Goal: Task Accomplishment & Management: Use online tool/utility

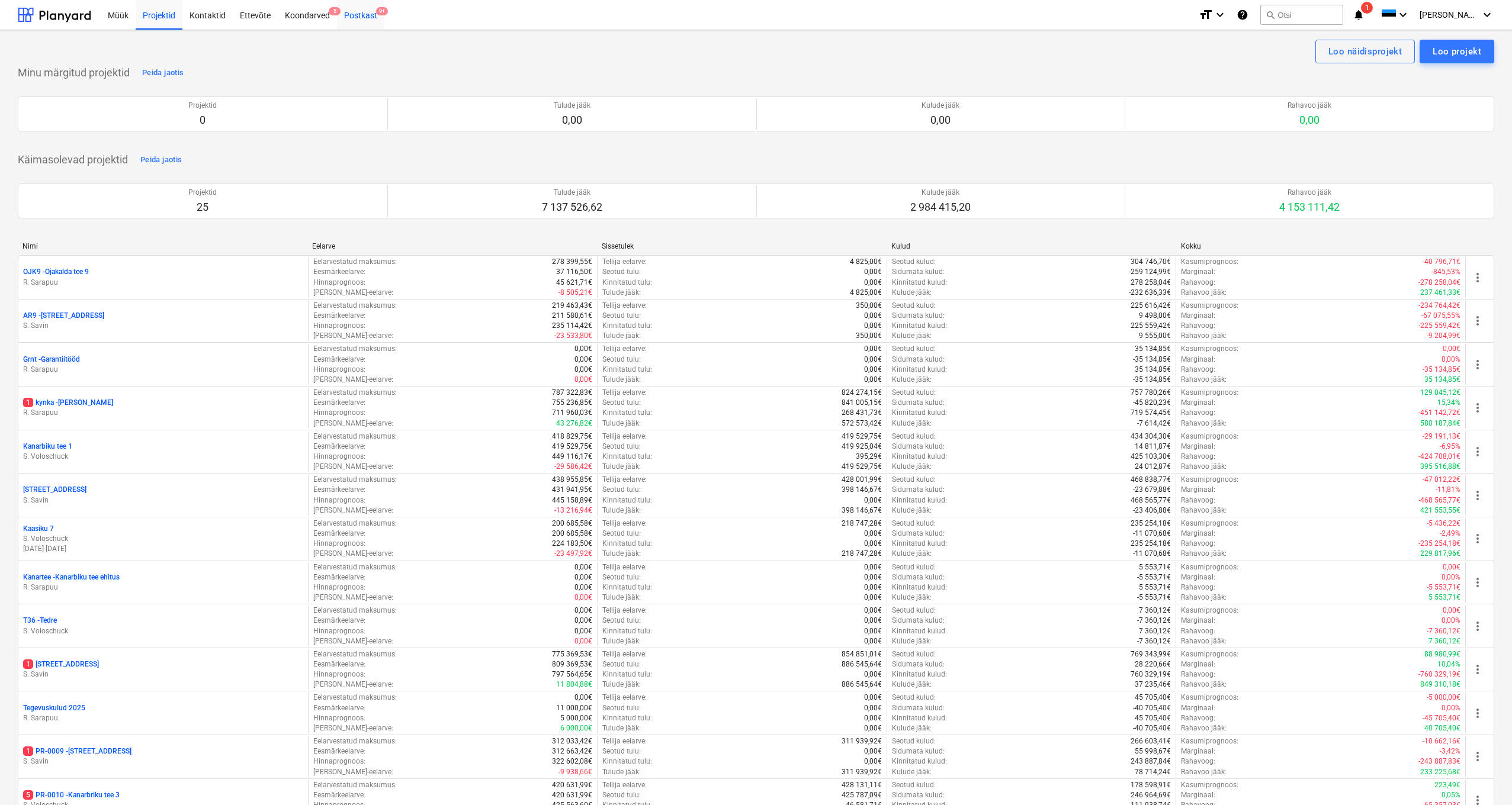
click at [361, 15] on div "Postkast 9+" at bounding box center [360, 14] width 47 height 30
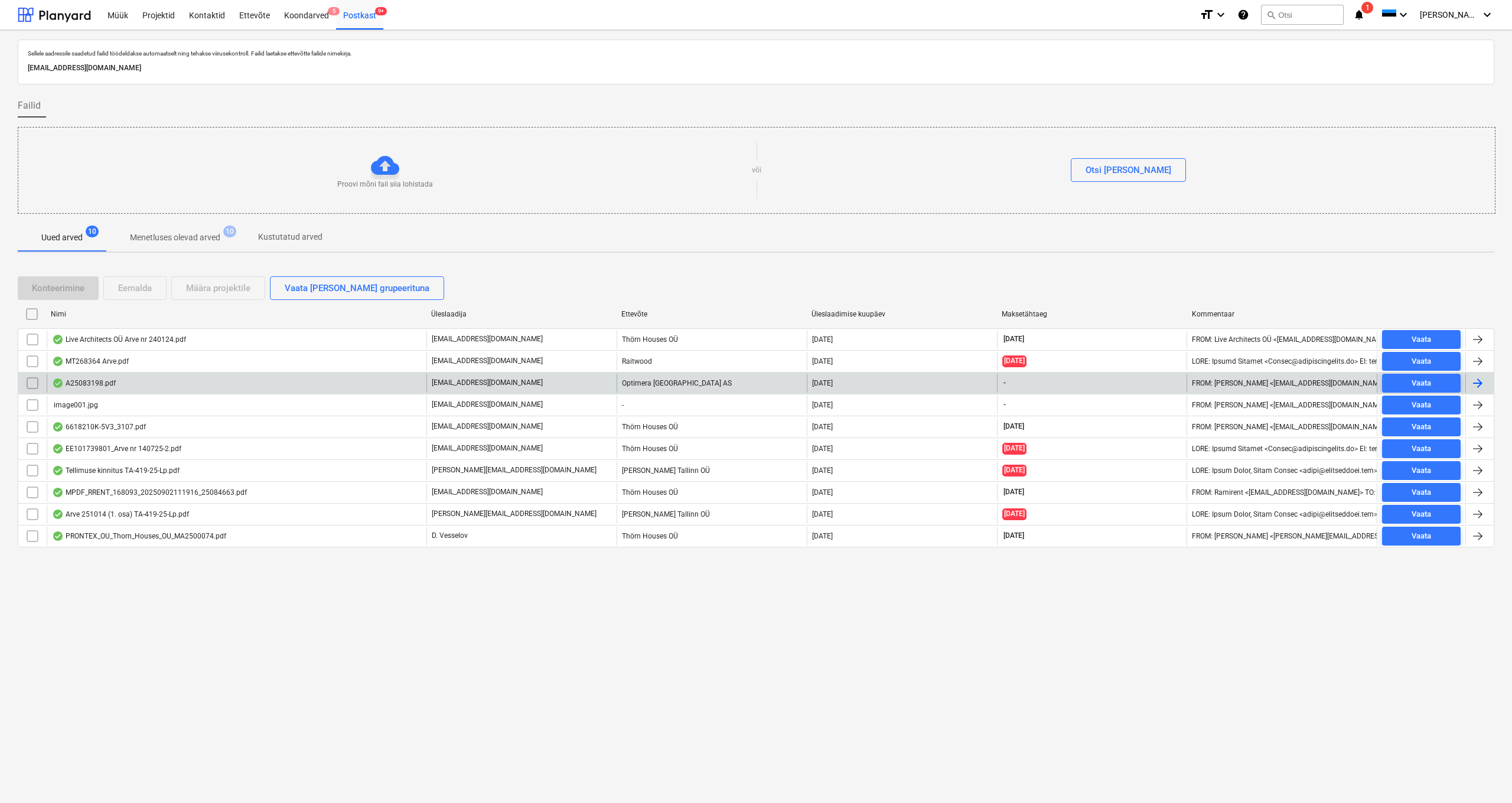
click at [92, 384] on div "A25083198.pdf" at bounding box center [84, 383] width 64 height 10
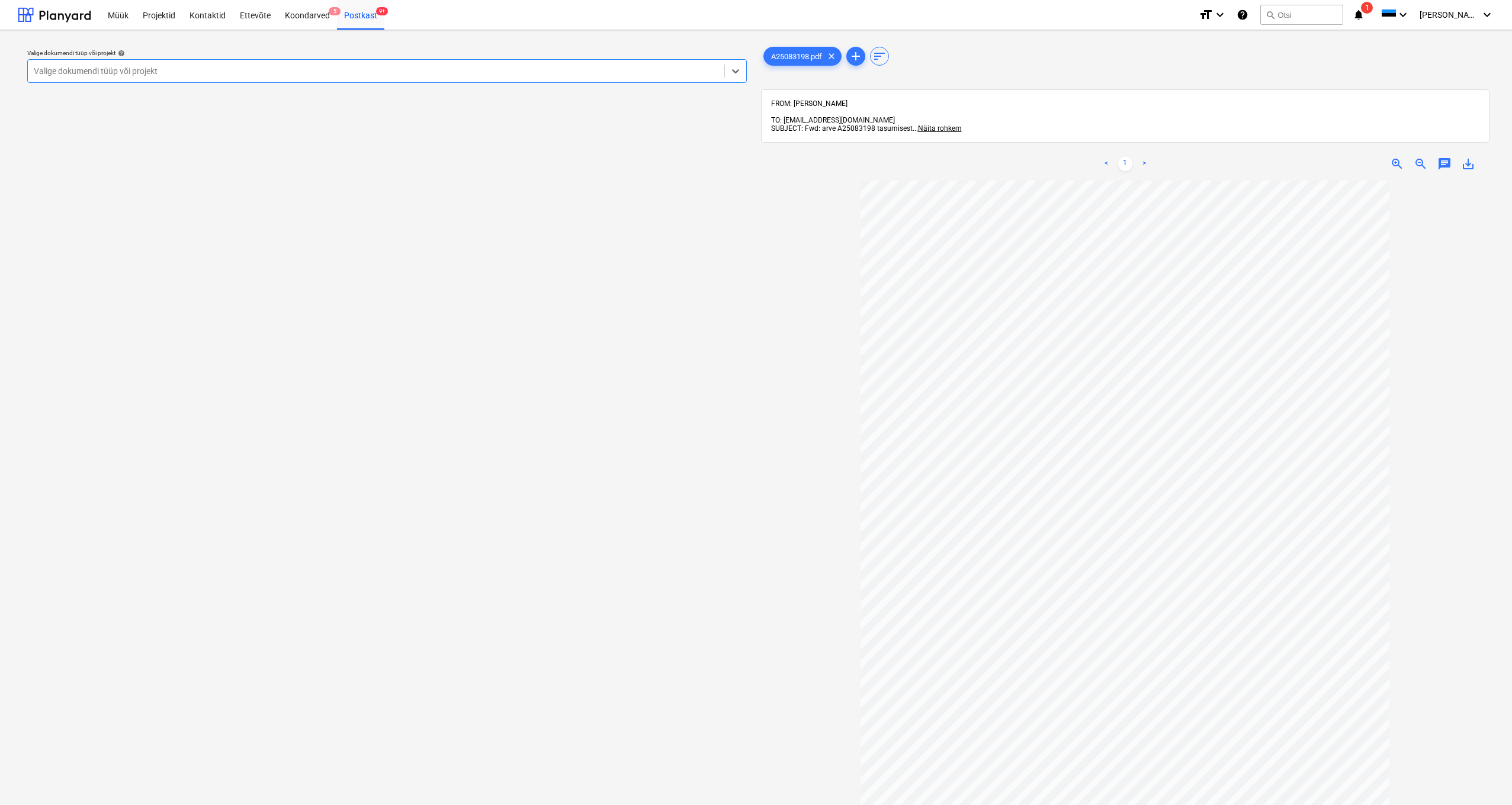
click at [41, 66] on div "Valige dokumendi tüüp või projekt" at bounding box center [376, 71] width 685 height 10
type input "a"
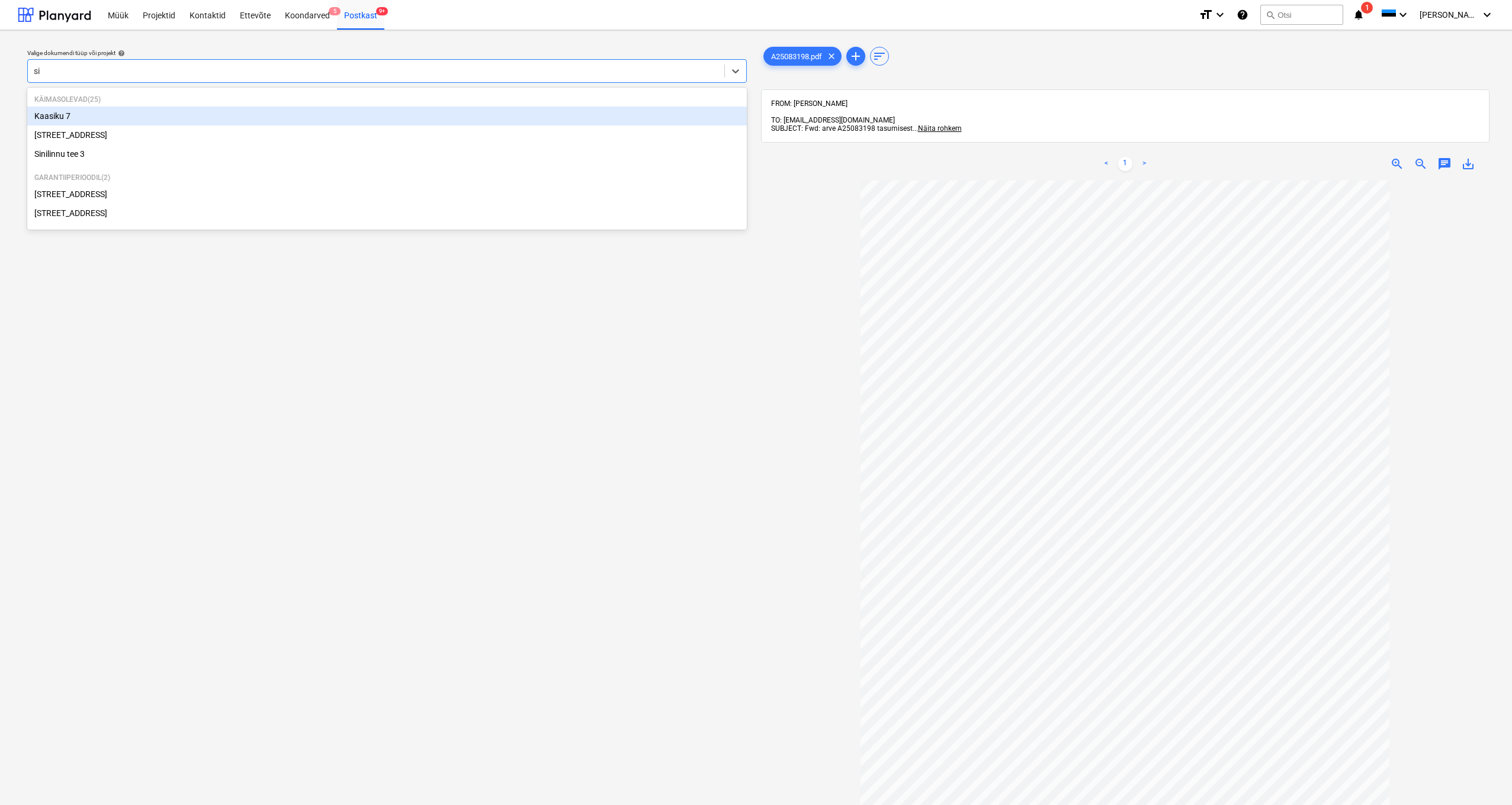
type input "sin"
click at [80, 120] on div "[STREET_ADDRESS]" at bounding box center [386, 115] width 719 height 19
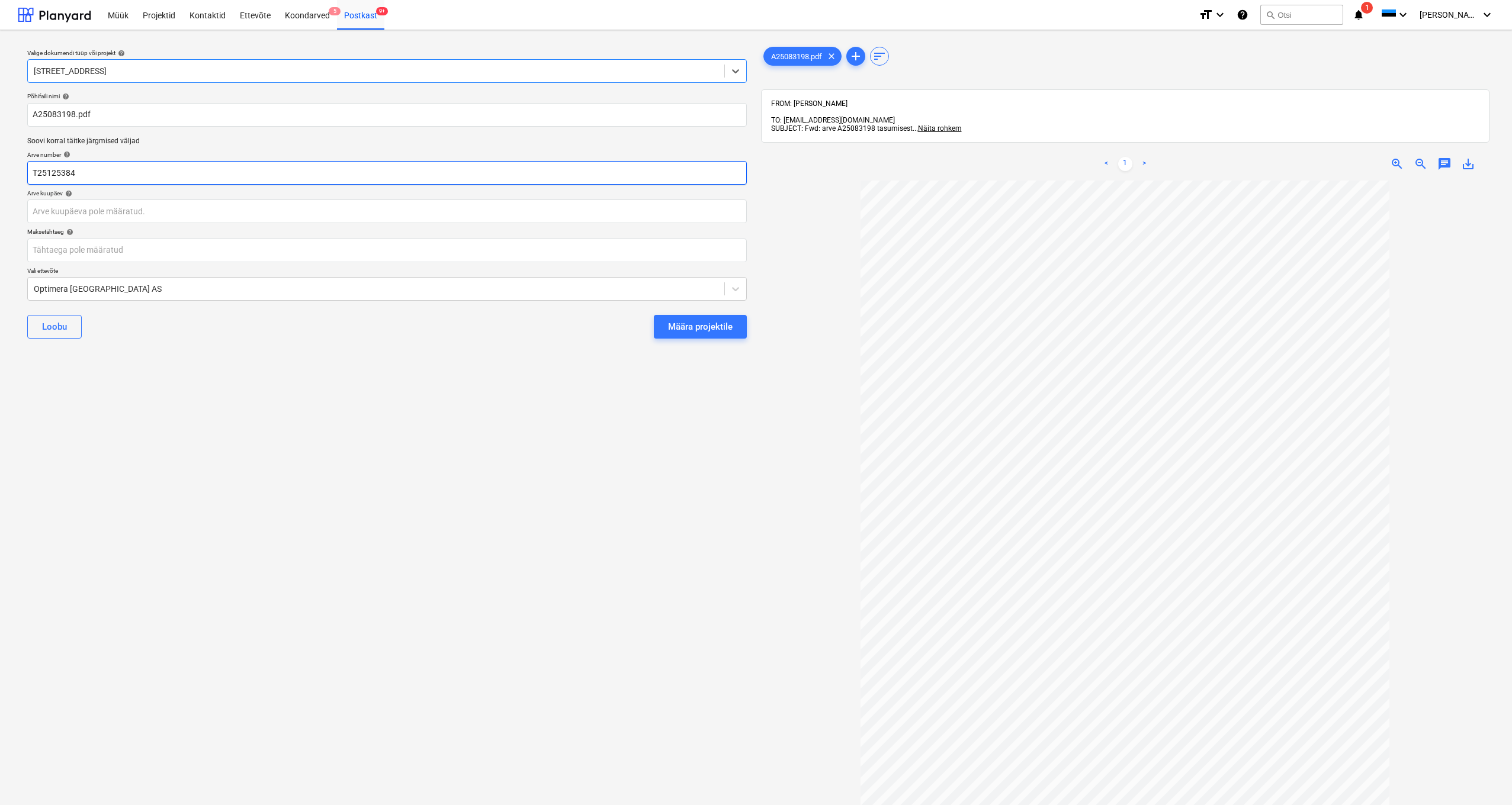
click at [100, 172] on input "T25125384" at bounding box center [386, 172] width 719 height 24
type input "T"
type input "A25083198"
click at [35, 210] on body "Müük Projektid Kontaktid Ettevõte Koondarved 5 Postkast 9+ format_size keyboard…" at bounding box center [756, 402] width 1512 height 805
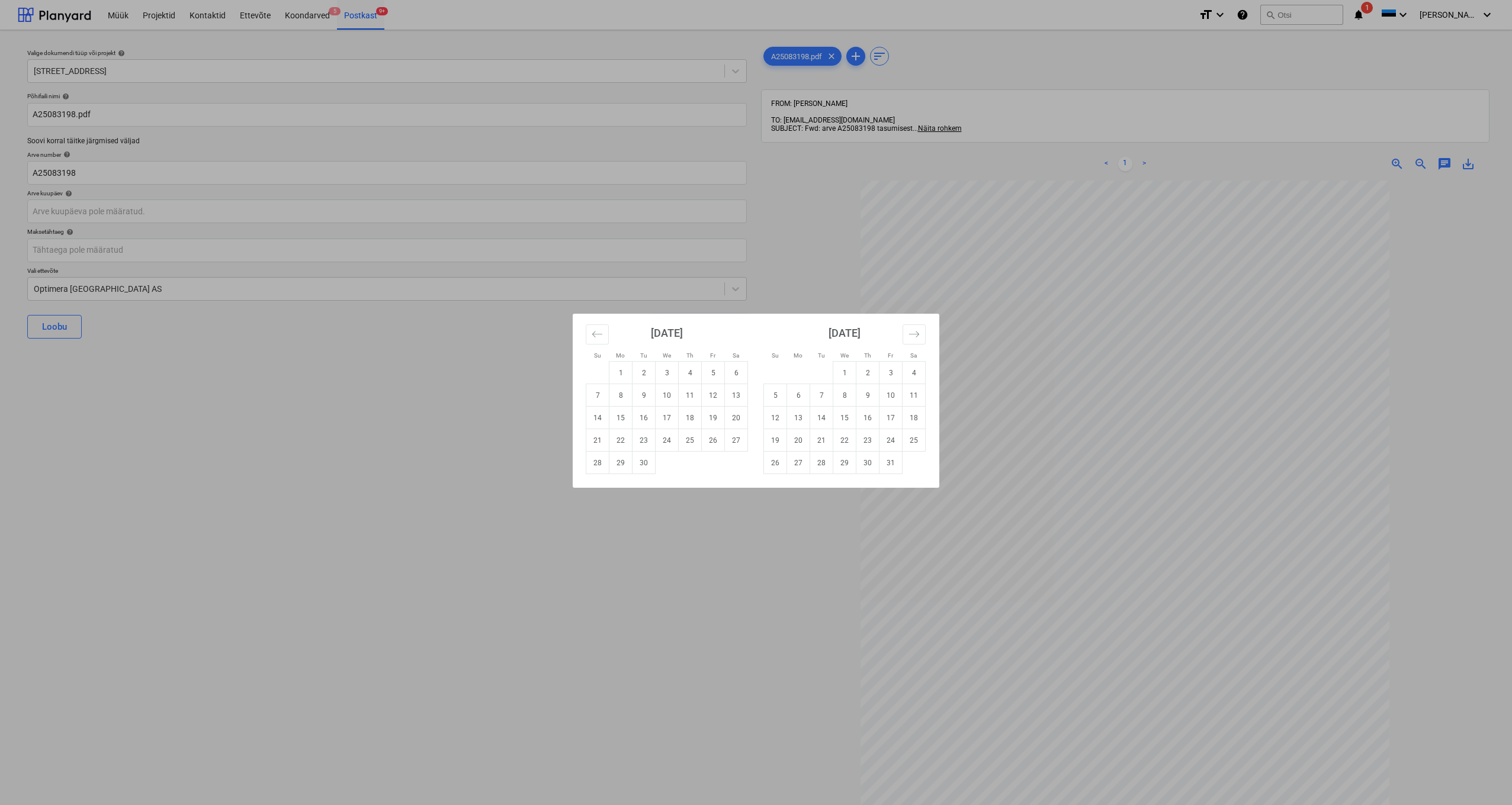
click at [797, 273] on div "Su Mo Tu We Th Fr Sa Su Mo Tu We Th Fr Sa [DATE] 1 2 3 4 5 6 7 8 9 10 11 12 13 …" at bounding box center [756, 402] width 1512 height 805
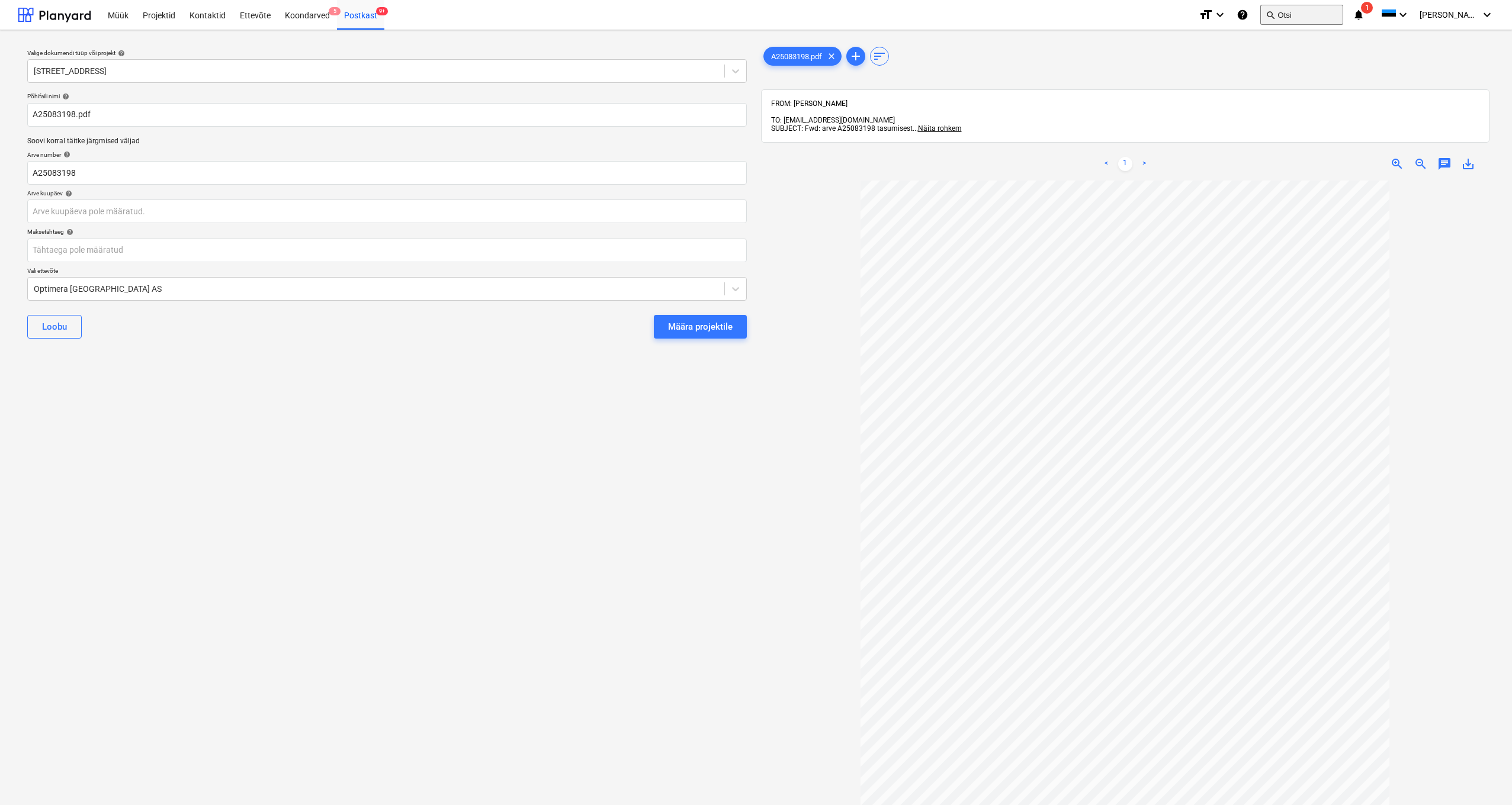
click at [1307, 15] on button "search Otsi" at bounding box center [1301, 14] width 83 height 21
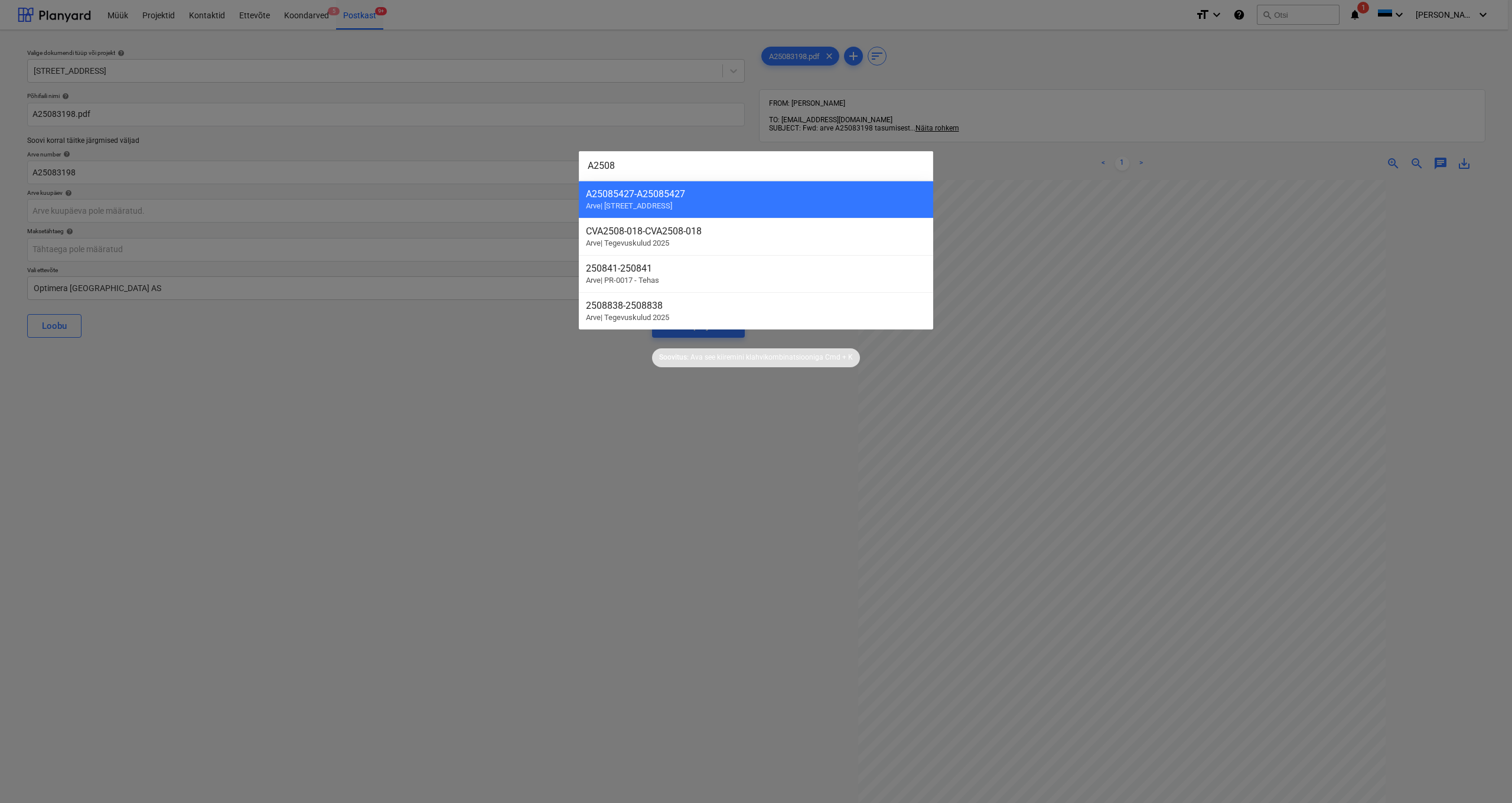
type input "A2508"
click at [466, 411] on div at bounding box center [756, 401] width 1512 height 803
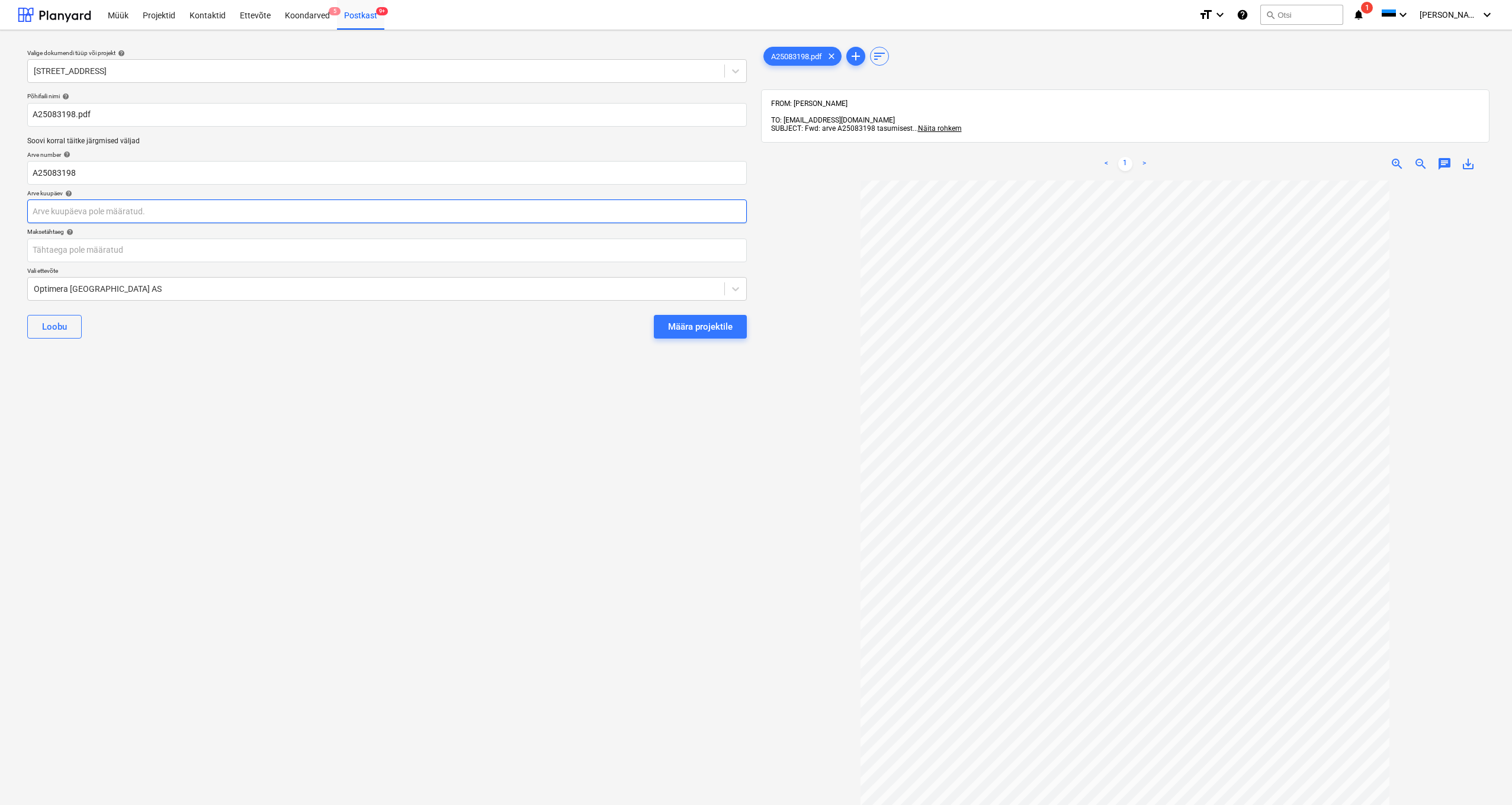
click at [87, 212] on body "Müük Projektid Kontaktid Ettevõte Koondarved 5 Postkast 9+ format_size keyboard…" at bounding box center [756, 402] width 1512 height 805
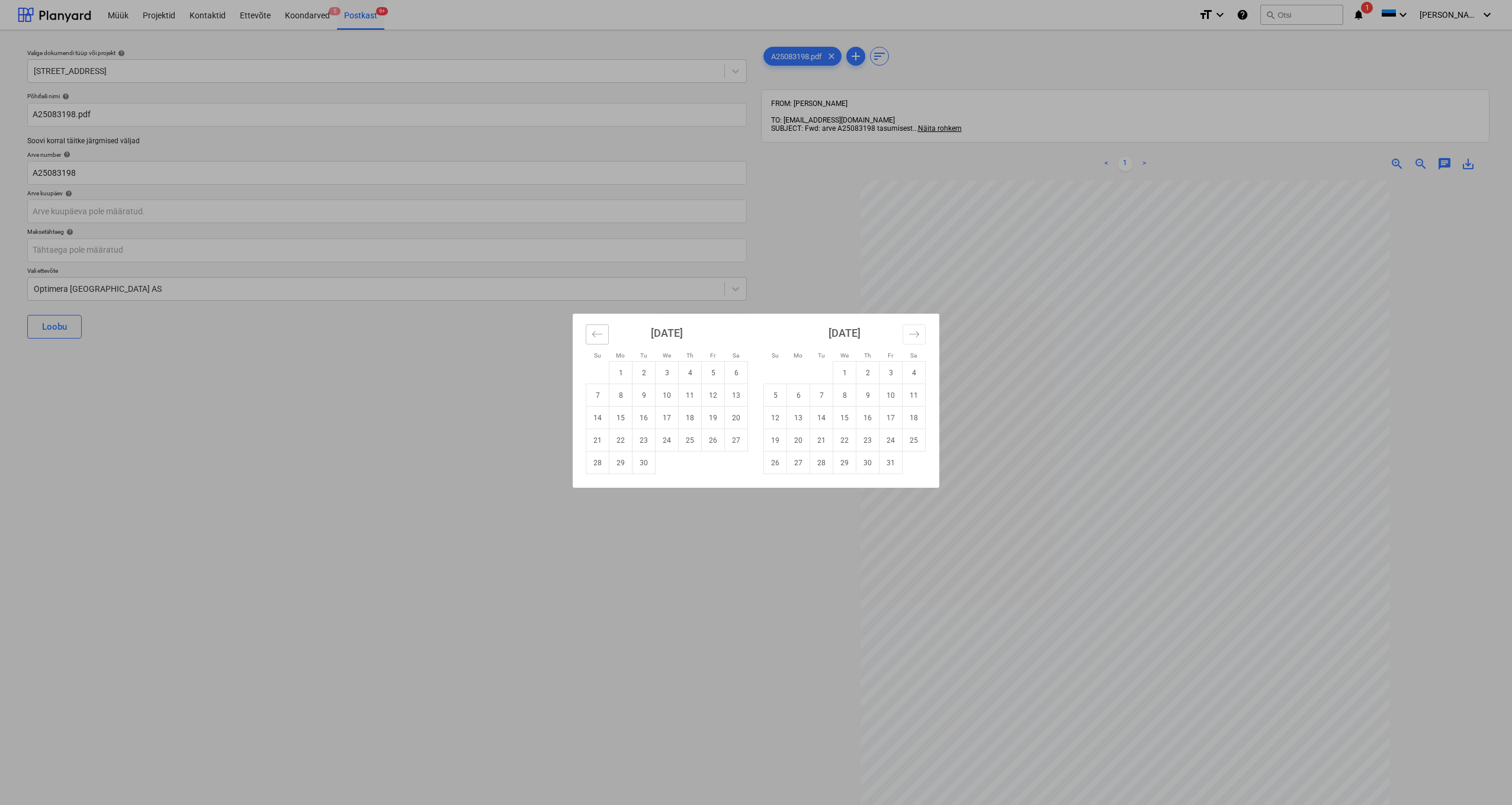
click at [598, 332] on icon "Move backward to switch to the previous month." at bounding box center [597, 334] width 12 height 12
click at [596, 335] on icon "Move backward to switch to the previous month." at bounding box center [597, 334] width 12 height 12
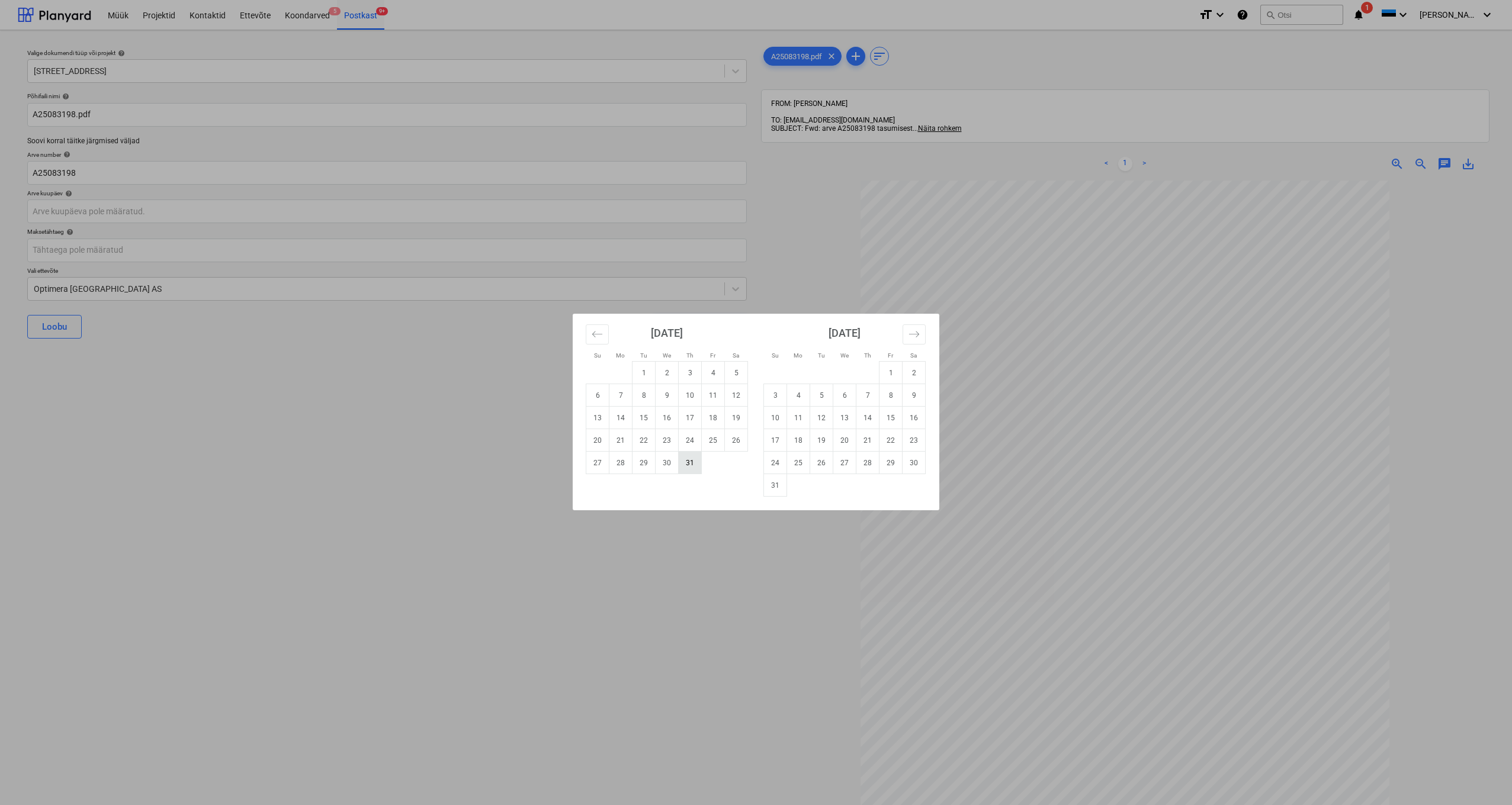
click at [689, 461] on td "31" at bounding box center [690, 463] width 23 height 22
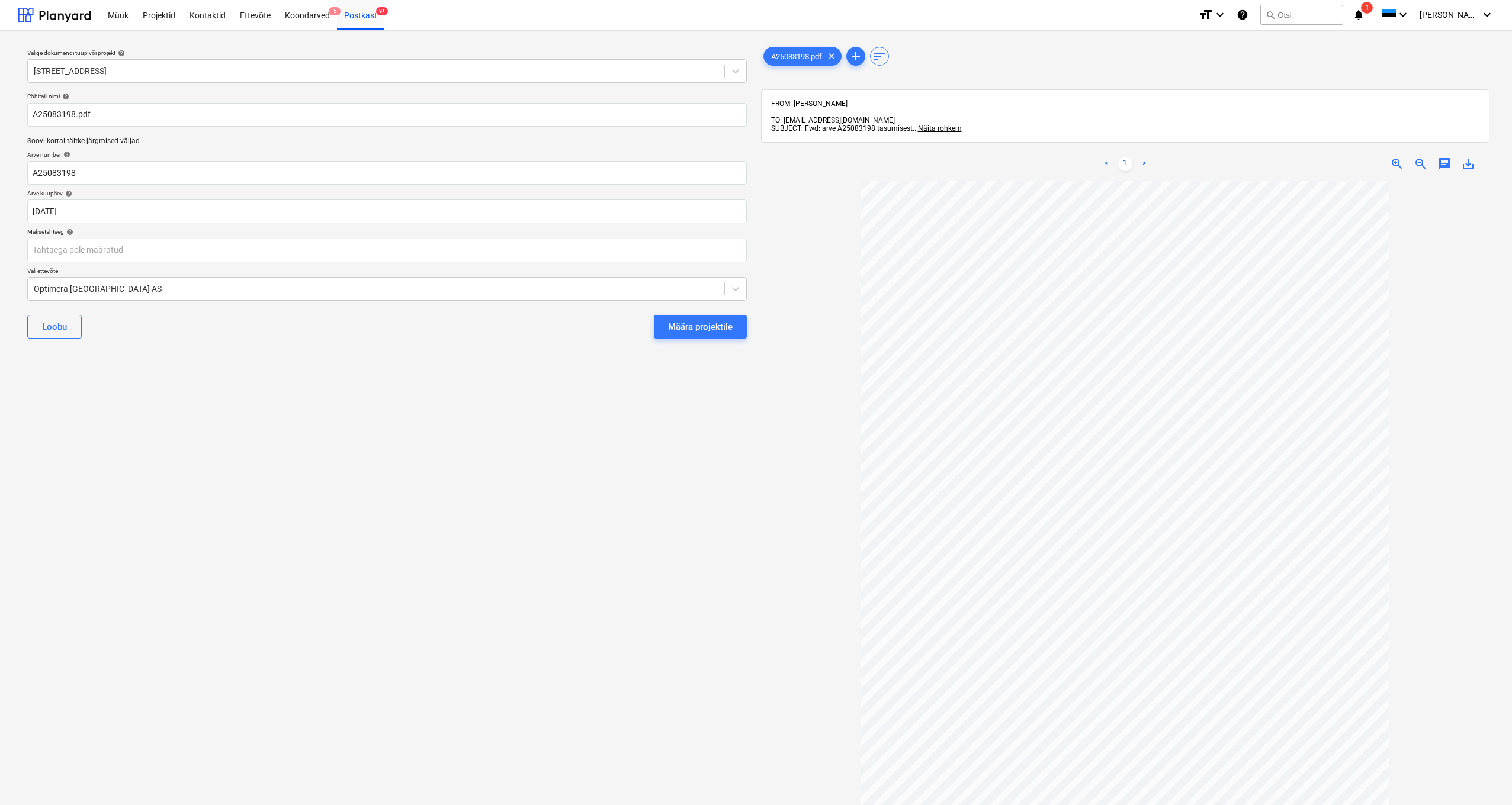
type input "[DATE]"
click at [61, 263] on div "Põhifaili nimi help A25083198.pdf Soovi korral täitke järgmised väljad Arve num…" at bounding box center [387, 220] width 729 height 265
click at [61, 254] on body "Müük Projektid Kontaktid Ettevõte Koondarved 5 Postkast 9+ format_size keyboard…" at bounding box center [756, 402] width 1512 height 805
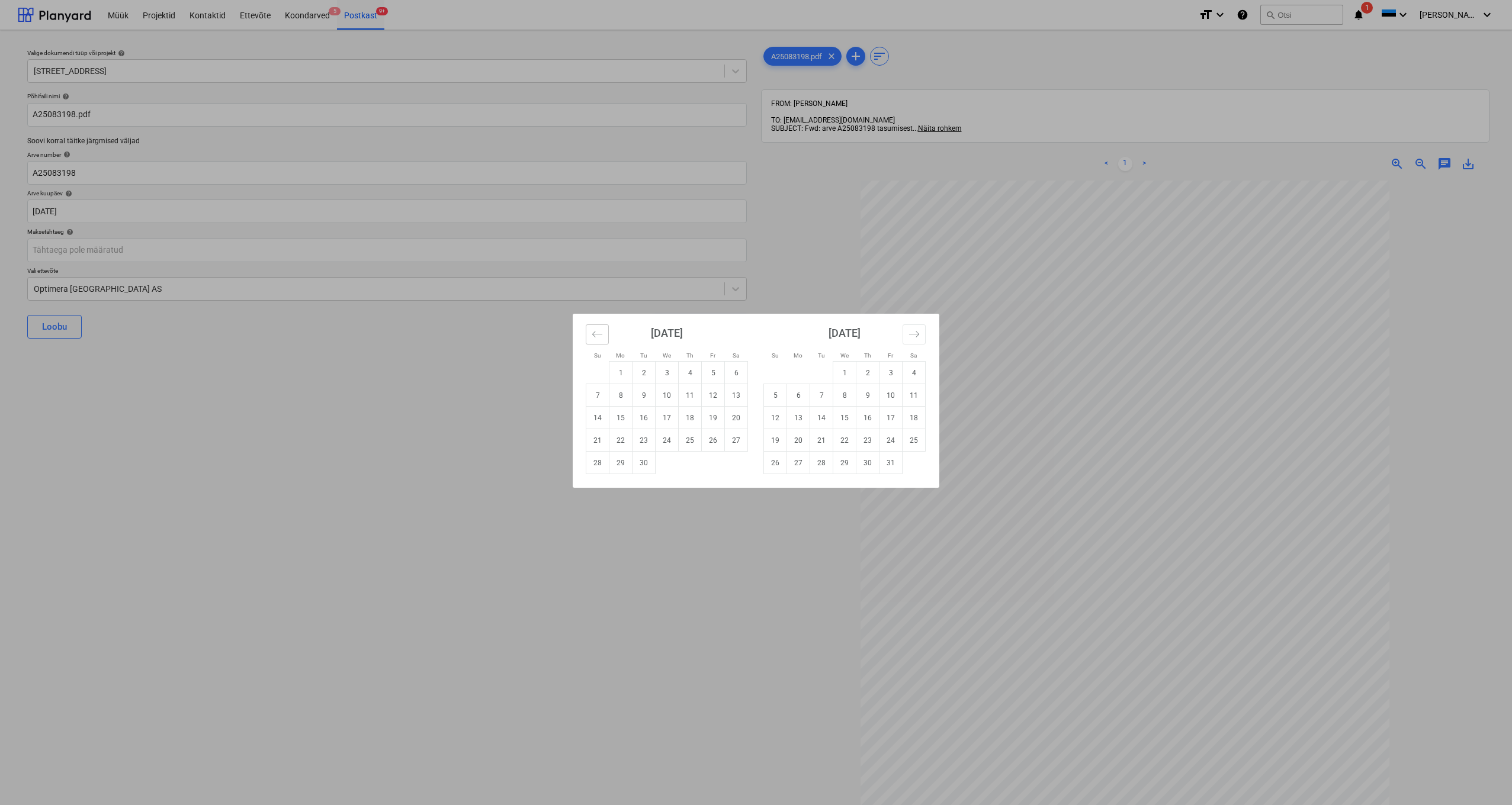
click at [594, 337] on icon "Move backward to switch to the previous month." at bounding box center [597, 334] width 12 height 12
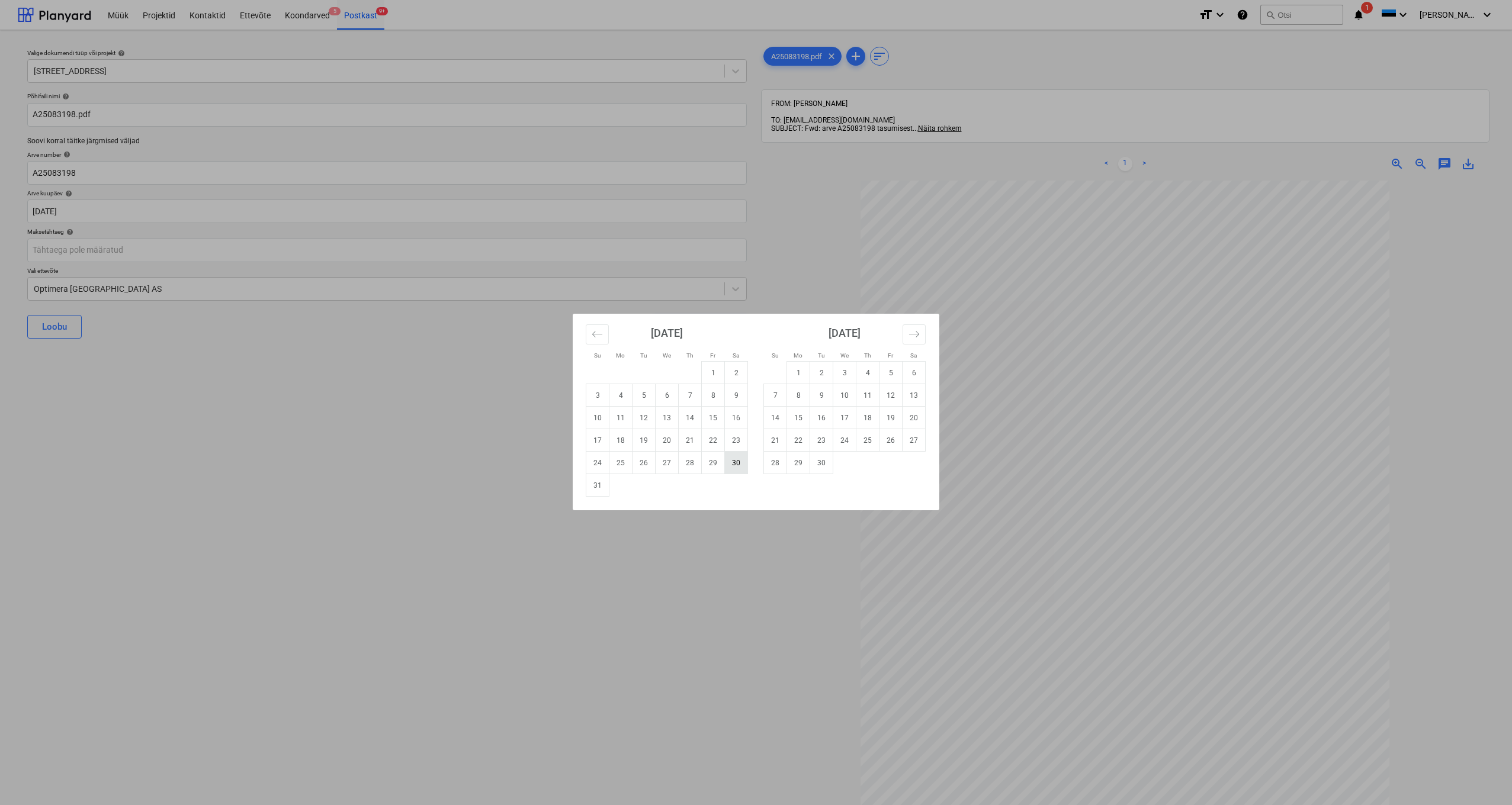
click at [737, 463] on td "30" at bounding box center [736, 463] width 23 height 22
type input "[DATE]"
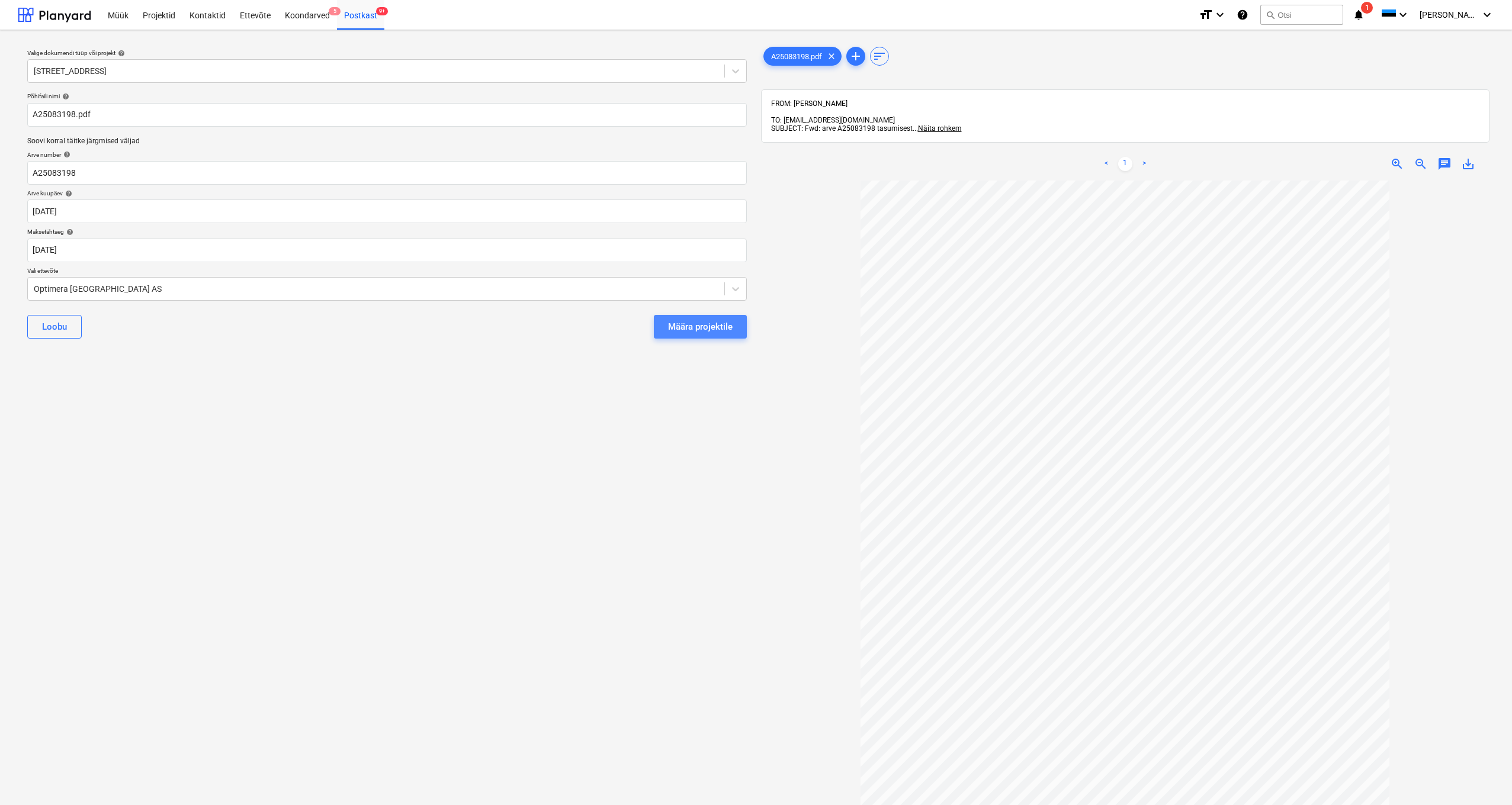
click at [726, 329] on div "Määra projektile" at bounding box center [701, 326] width 64 height 15
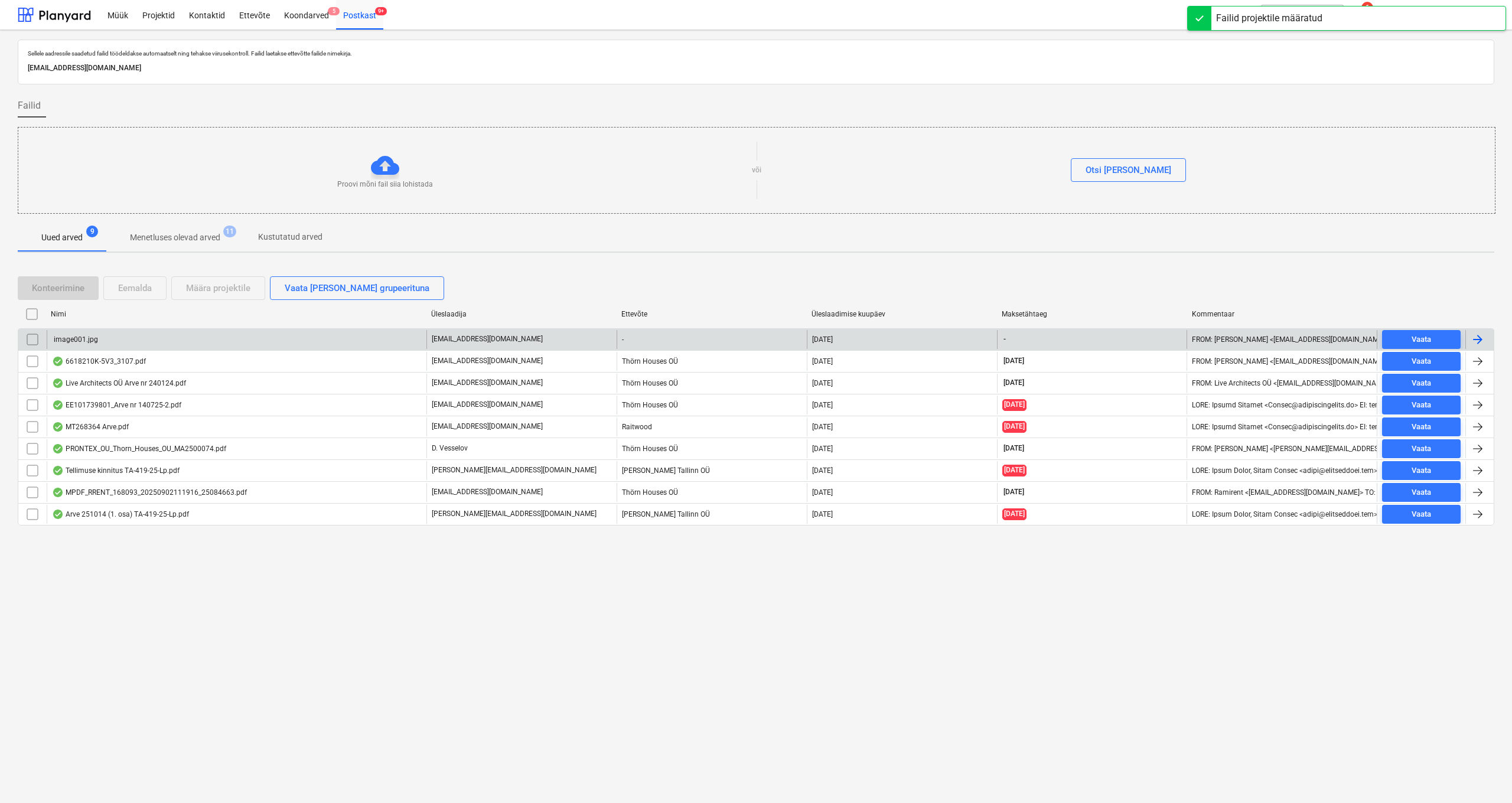
click at [99, 336] on div "image001.jpg" at bounding box center [236, 339] width 380 height 19
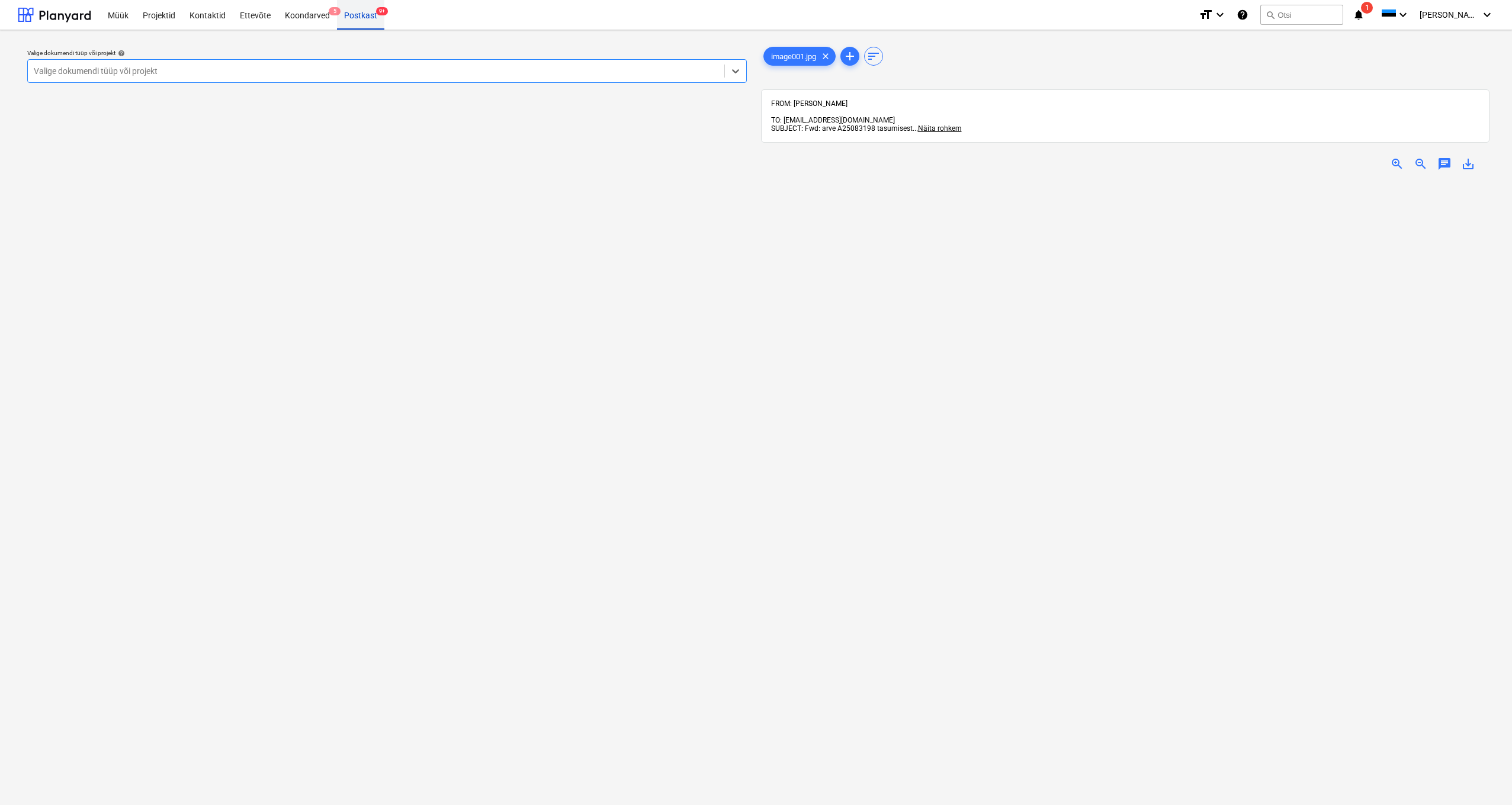
click at [364, 8] on div "Postkast 9+" at bounding box center [360, 14] width 47 height 30
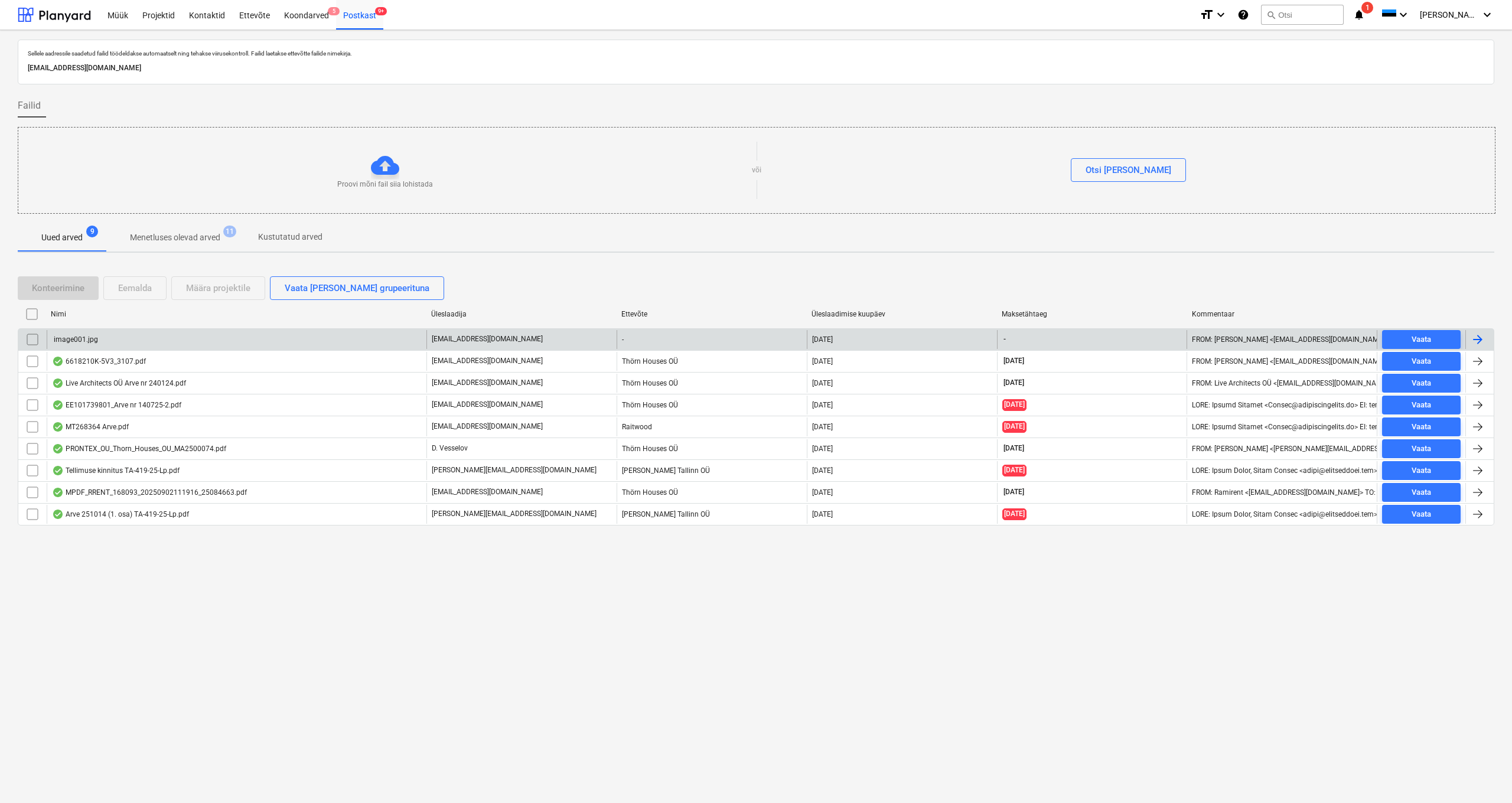
click at [34, 338] on input "checkbox" at bounding box center [32, 339] width 19 height 19
click at [136, 290] on div "Eemalda" at bounding box center [135, 288] width 34 height 15
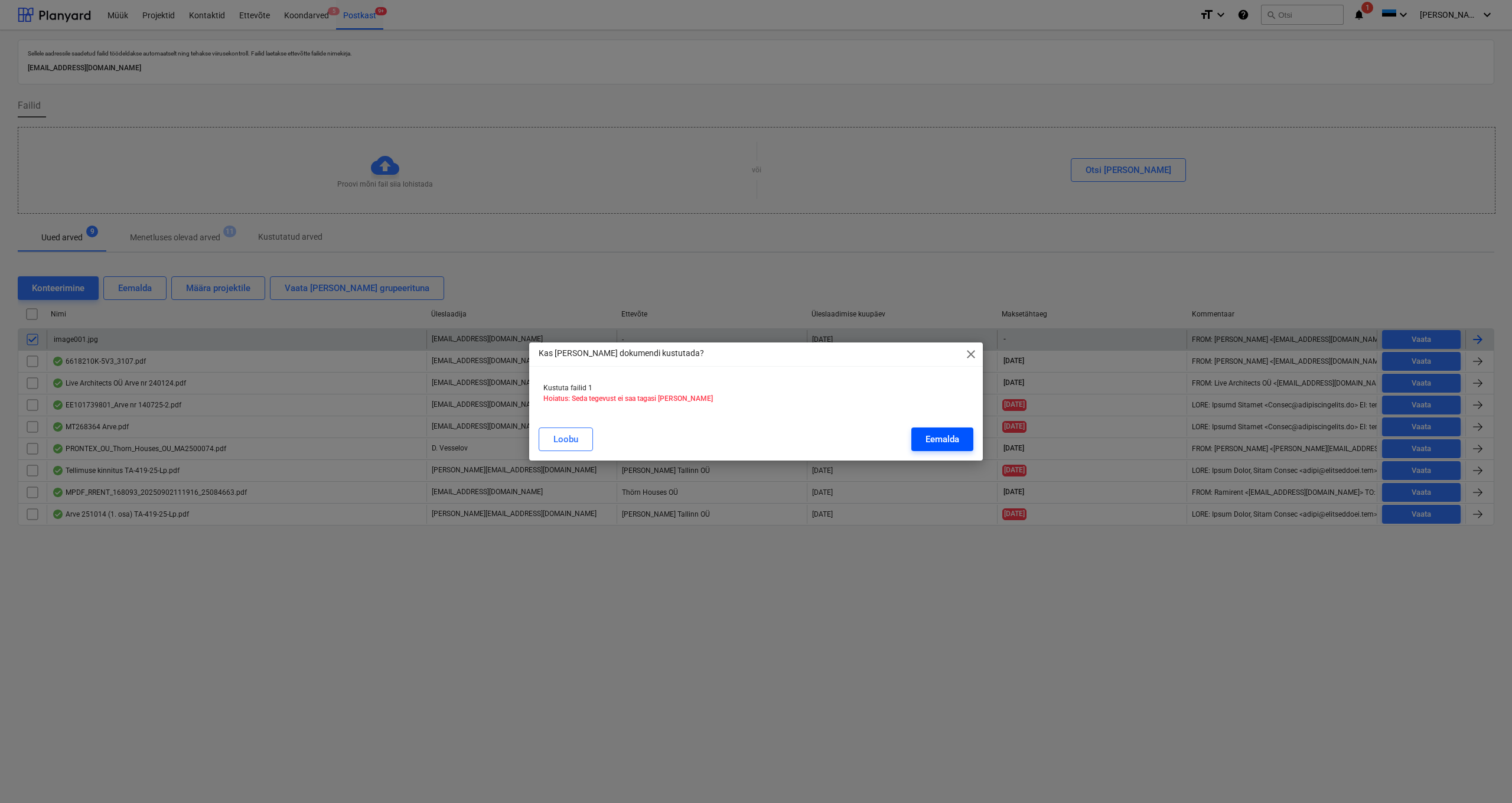
click at [943, 438] on div "Eemalda" at bounding box center [942, 438] width 34 height 15
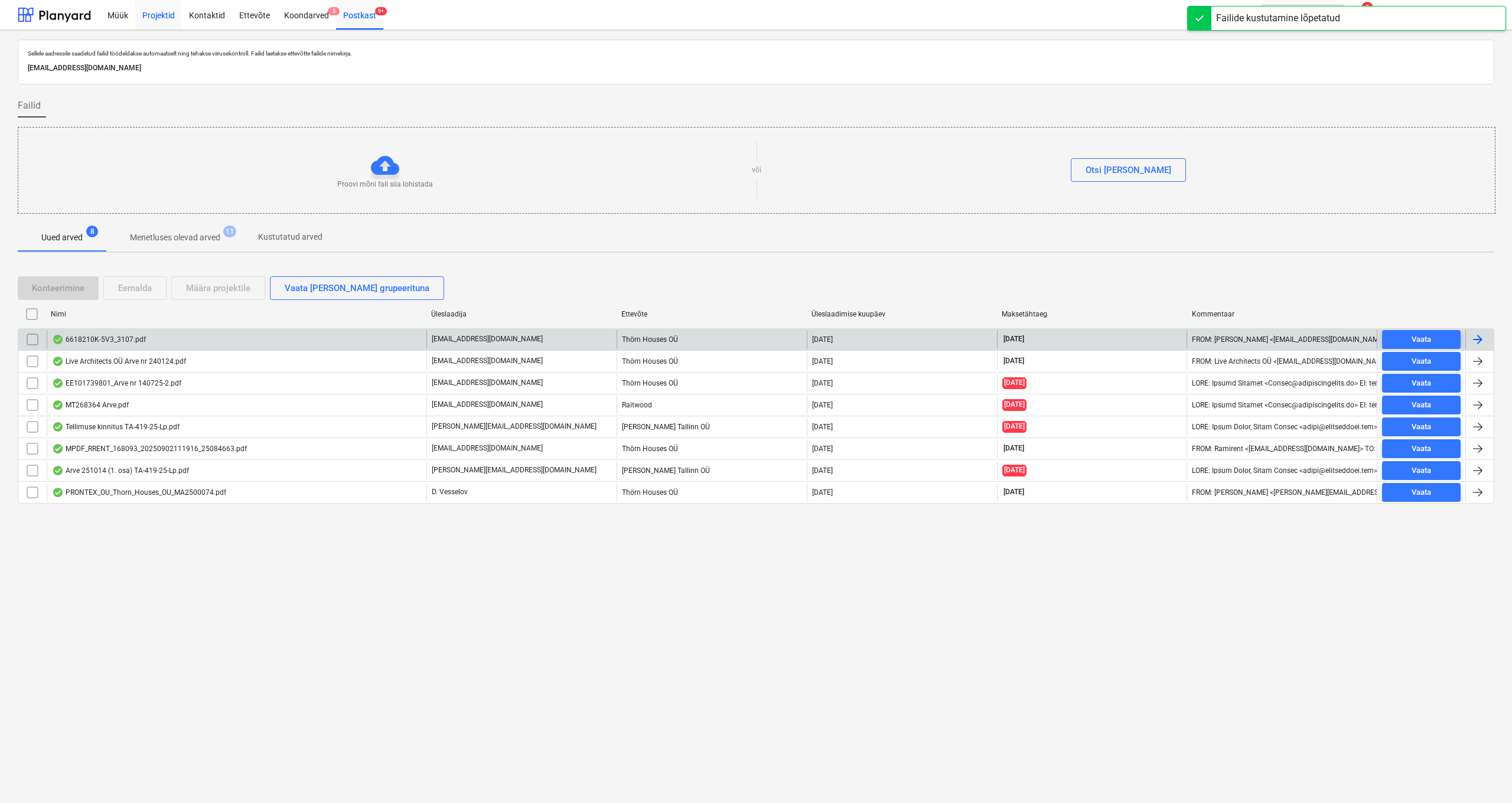
click at [160, 12] on div "Projektid" at bounding box center [159, 14] width 46 height 30
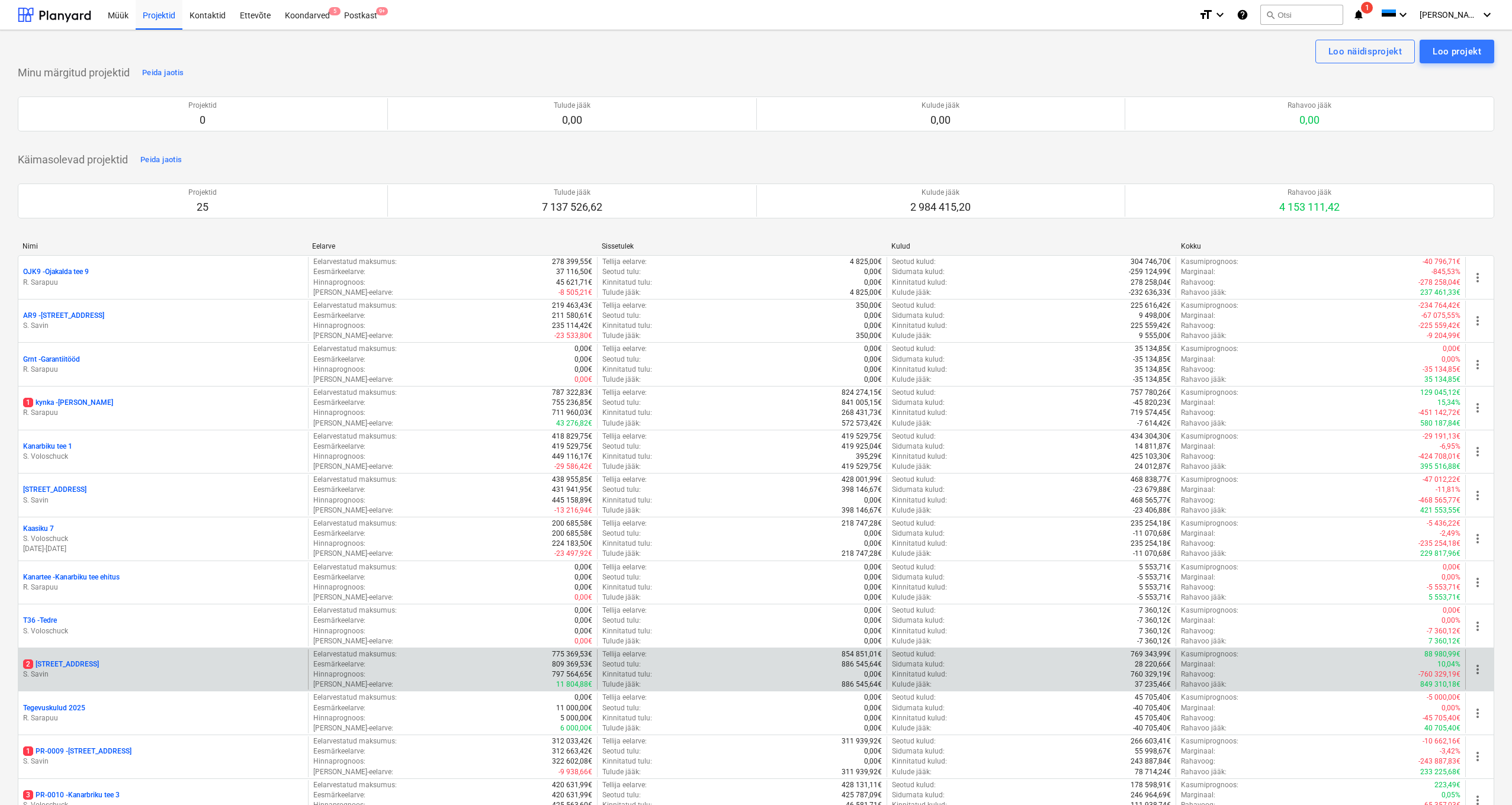
click at [69, 659] on p "2 [STREET_ADDRESS]" at bounding box center [61, 664] width 76 height 10
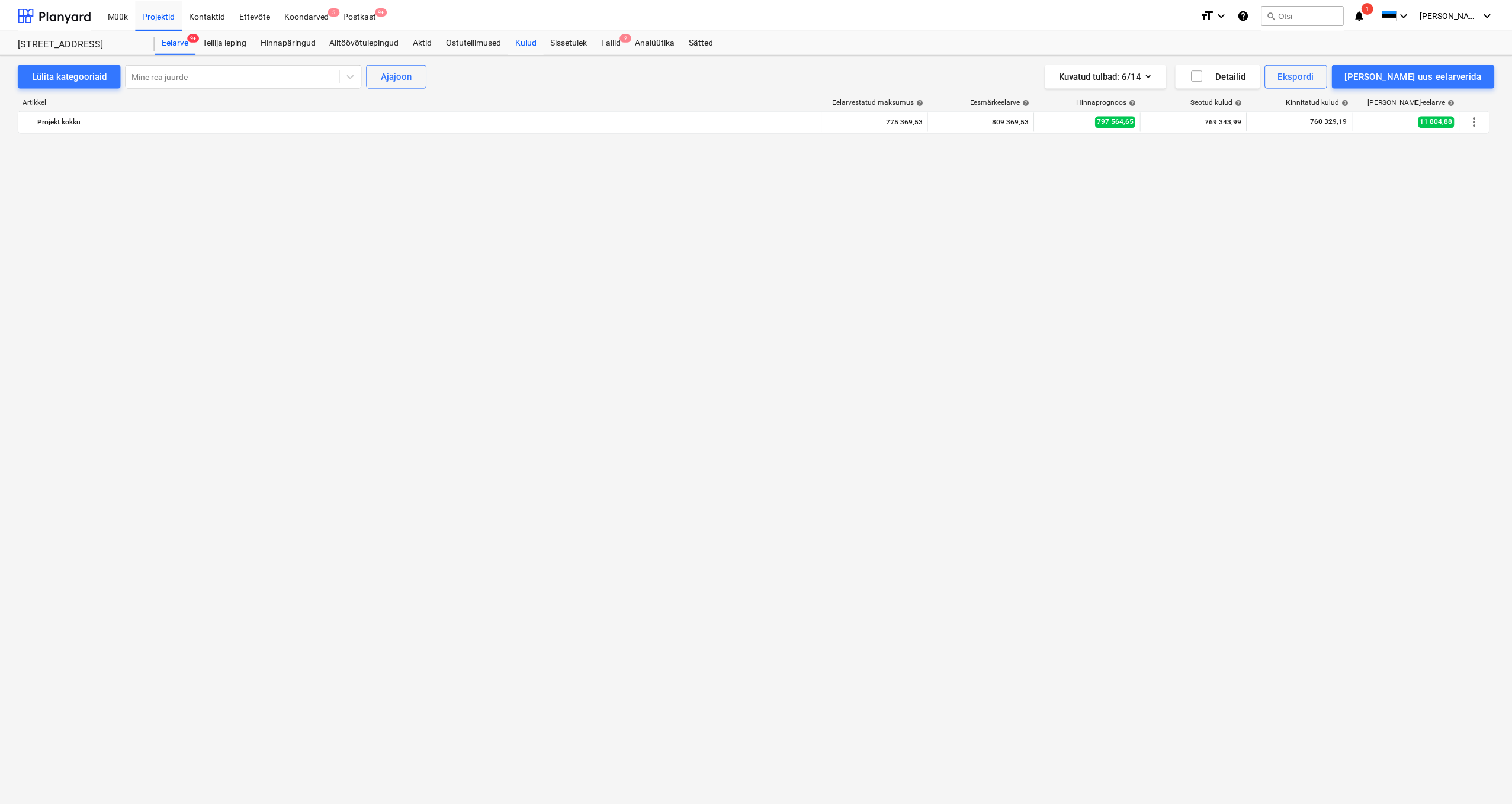
scroll to position [1111, 0]
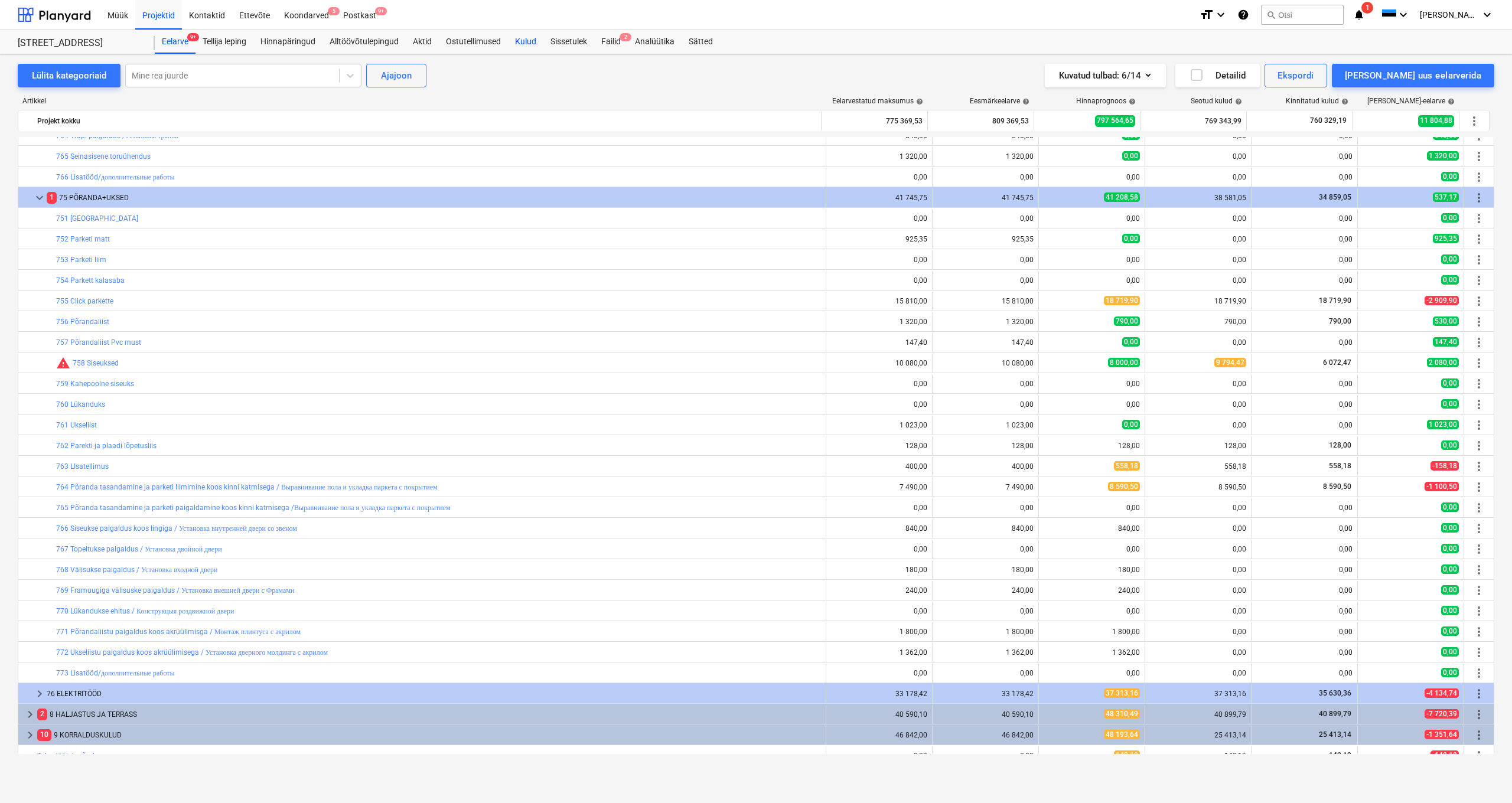
click at [518, 36] on div "Kulud" at bounding box center [526, 42] width 36 height 24
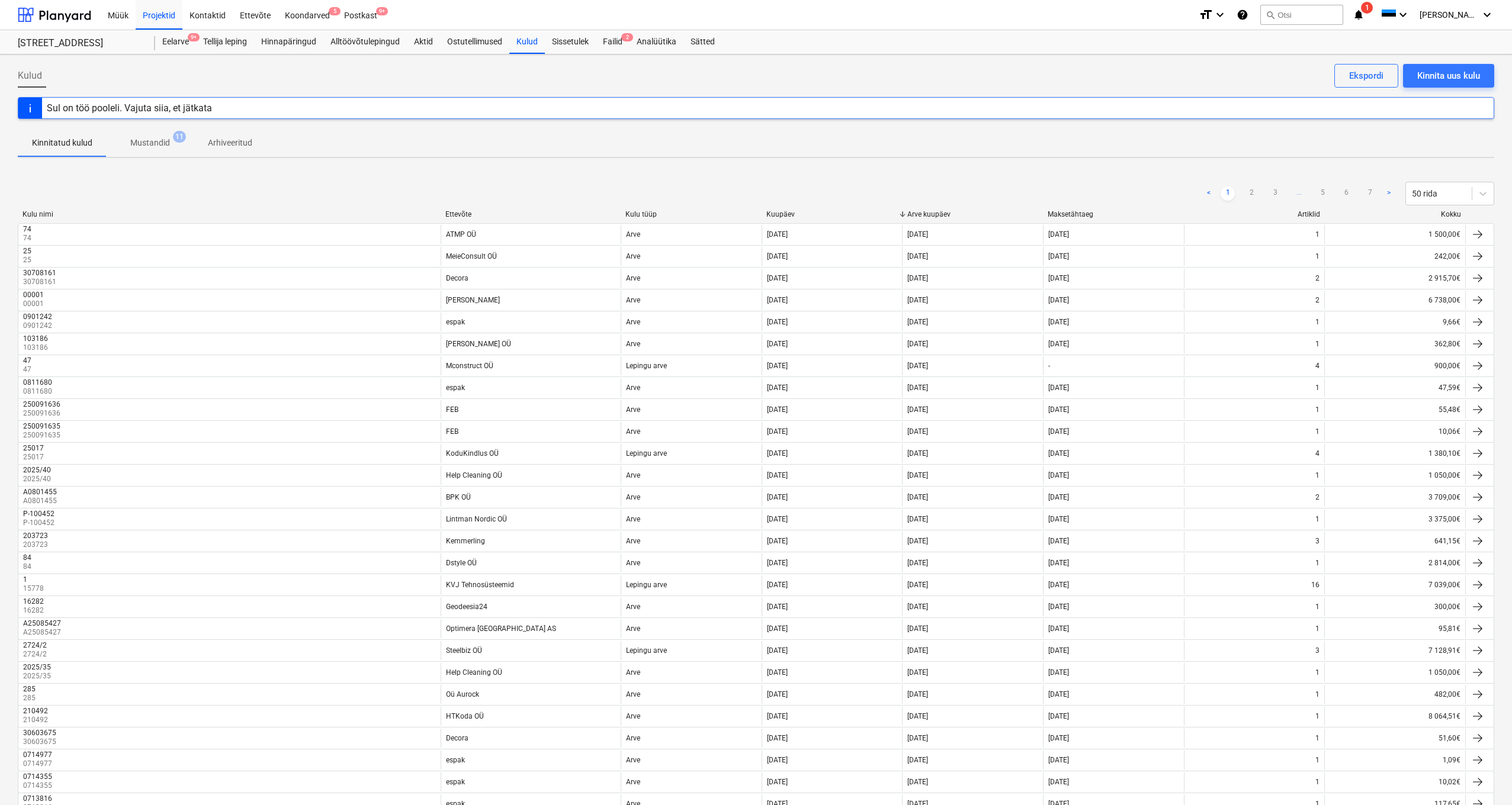
click at [466, 214] on div "Ettevõte" at bounding box center [530, 214] width 171 height 8
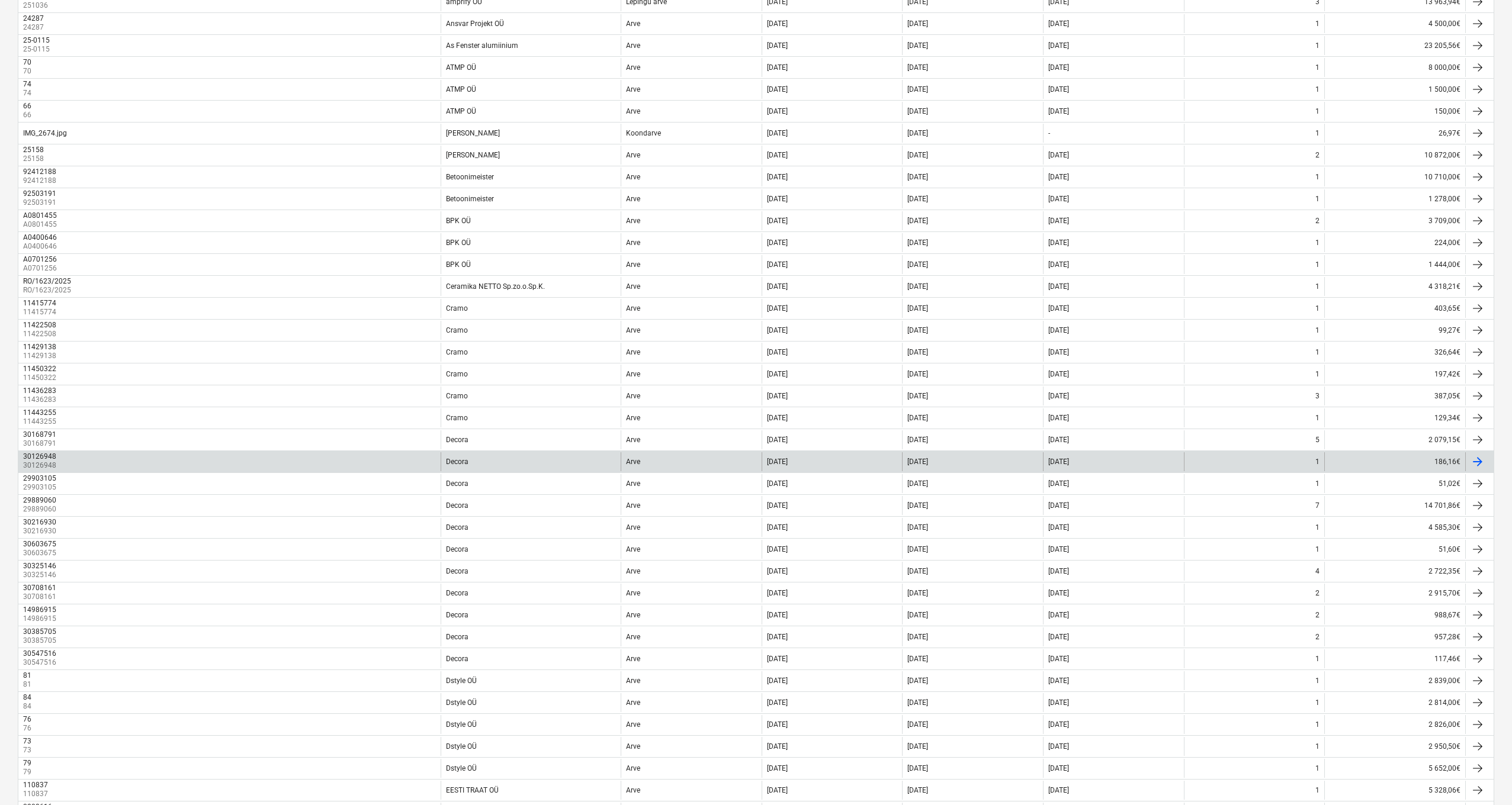
scroll to position [580, 0]
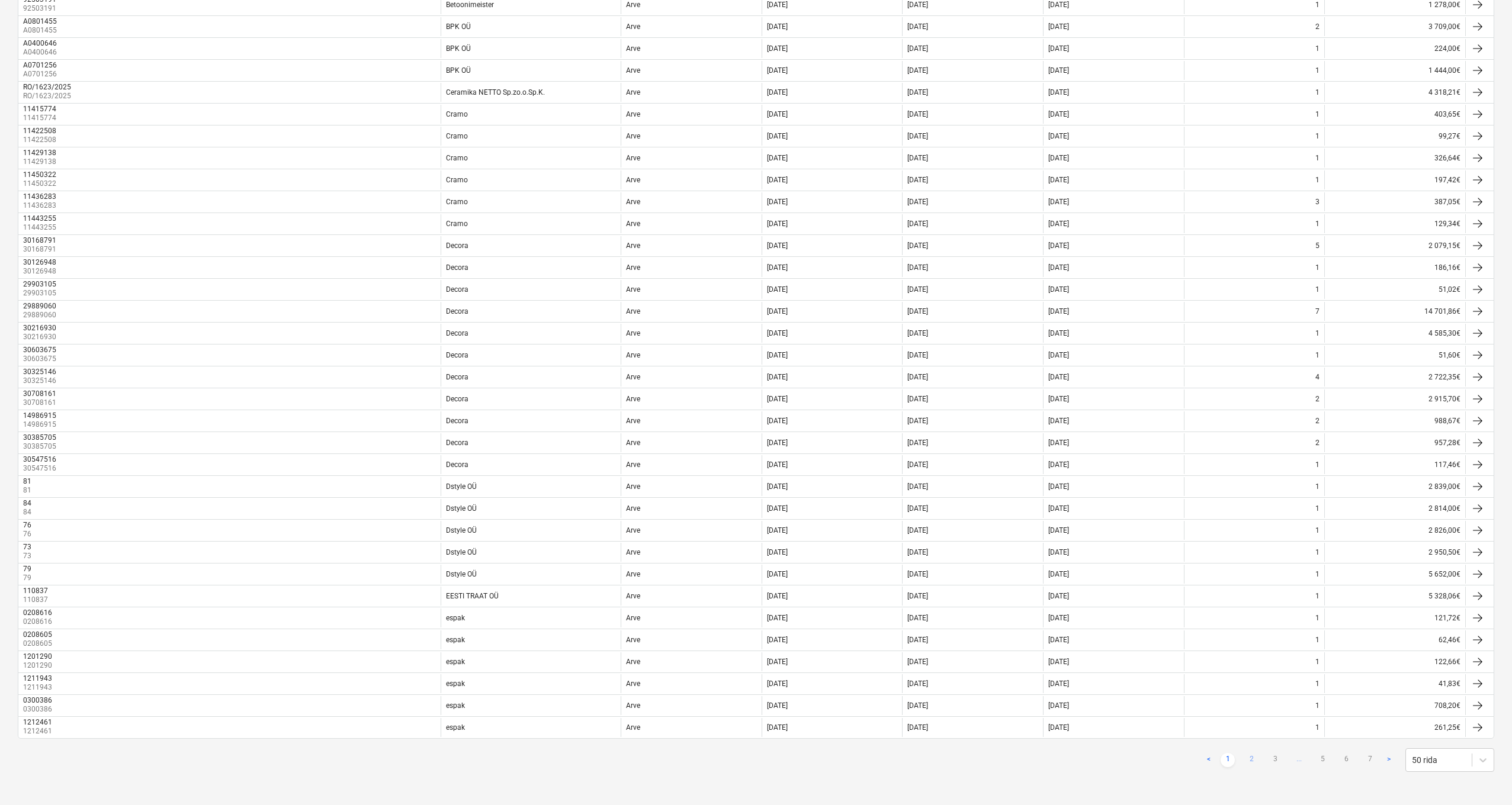
click at [1252, 761] on link "2" at bounding box center [1251, 760] width 14 height 14
click at [1272, 759] on link "3" at bounding box center [1275, 760] width 14 height 14
click at [1296, 759] on link "4" at bounding box center [1298, 760] width 14 height 14
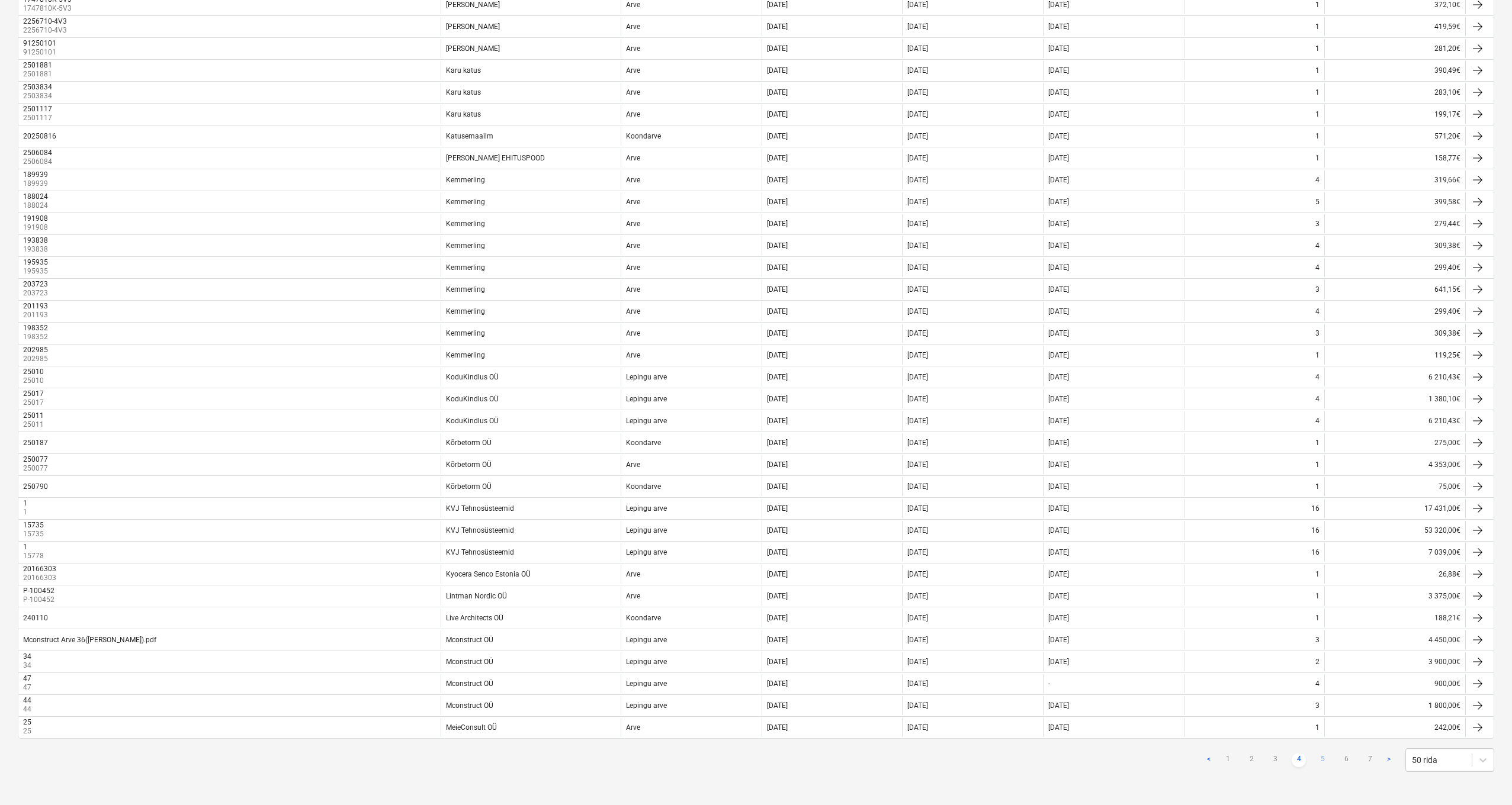
click at [1317, 759] on link "5" at bounding box center [1323, 760] width 14 height 14
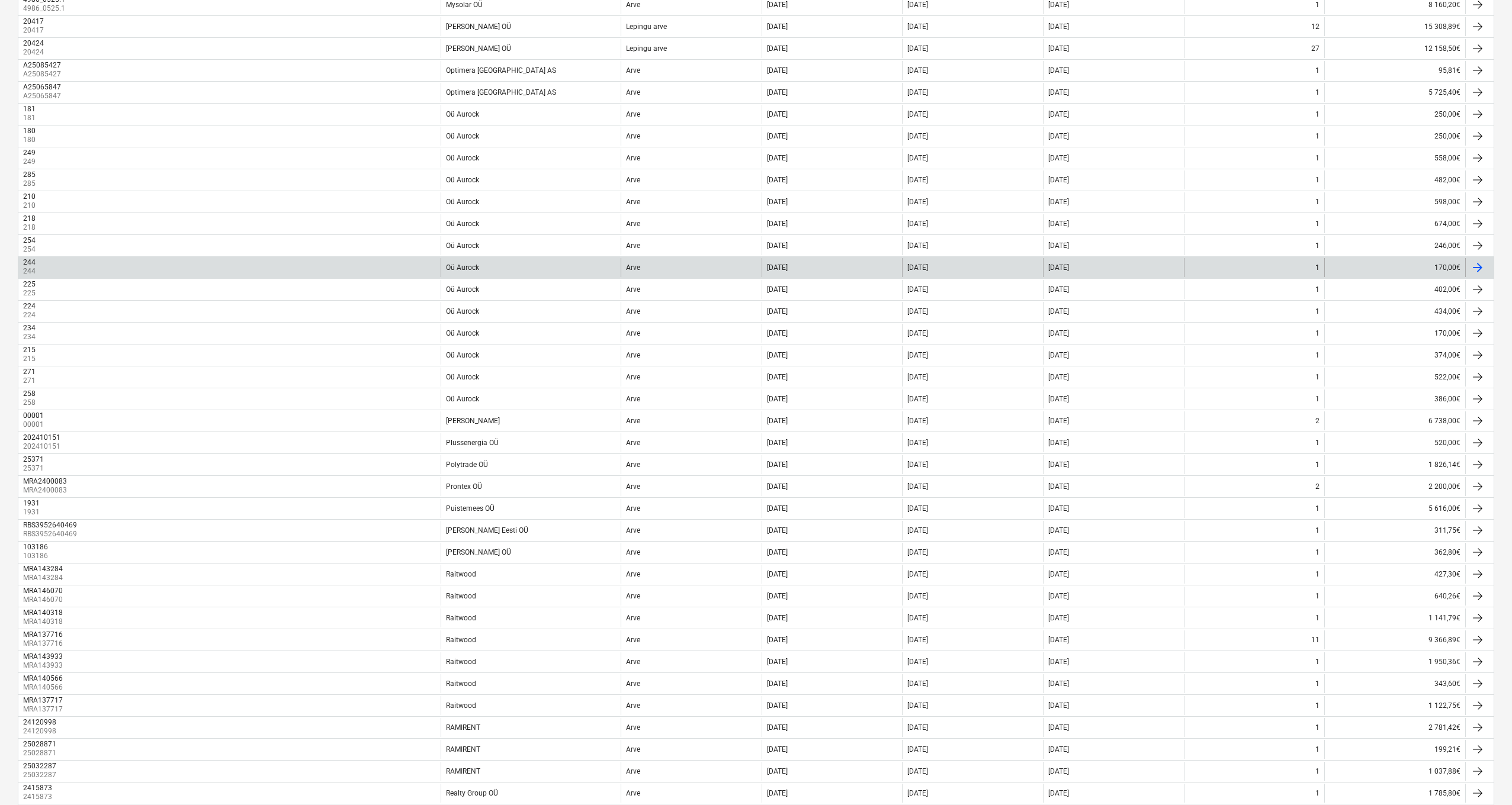
scroll to position [63, 0]
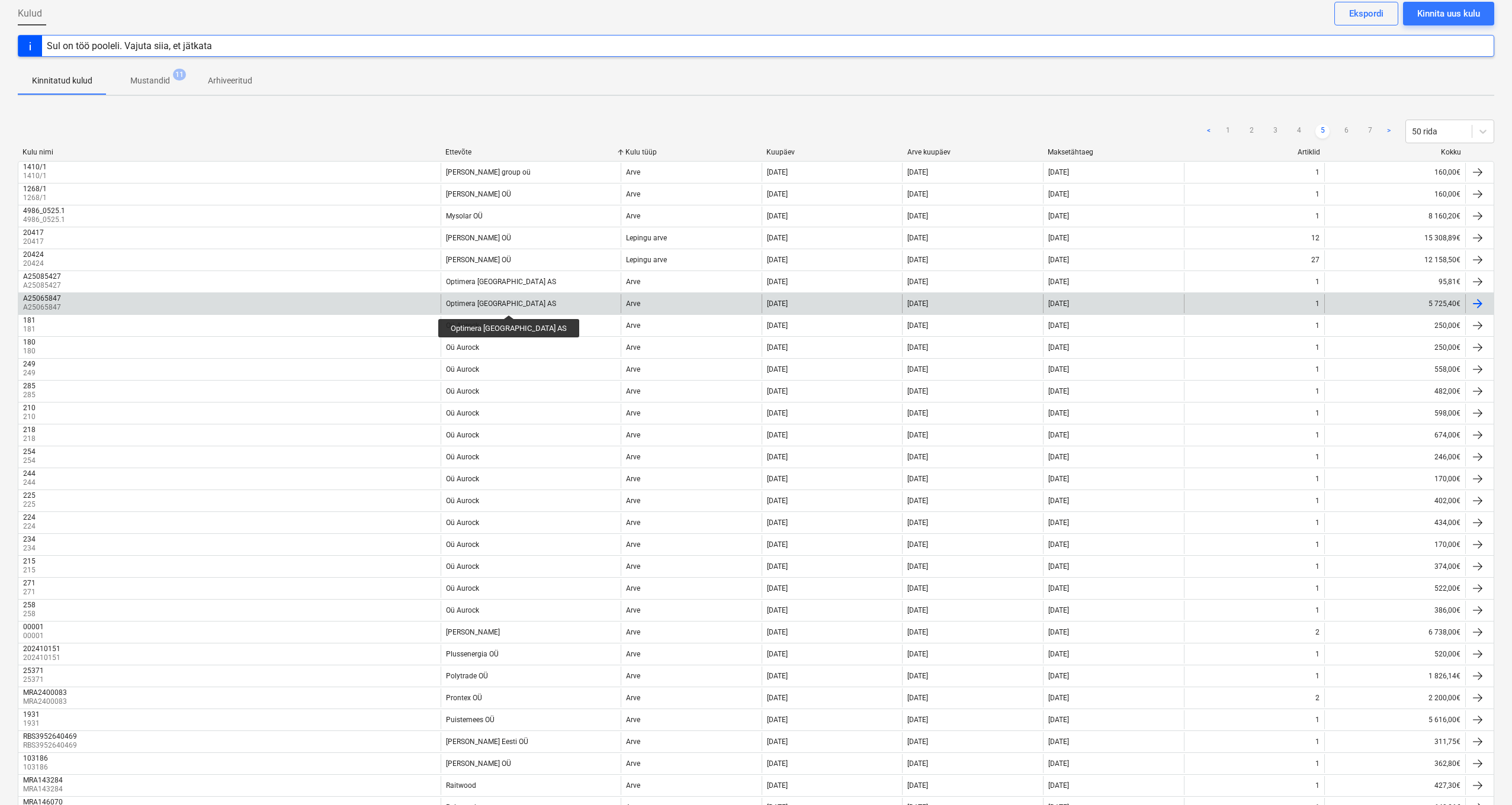
click at [485, 305] on div "Optimera [GEOGRAPHIC_DATA] AS" at bounding box center [500, 303] width 110 height 8
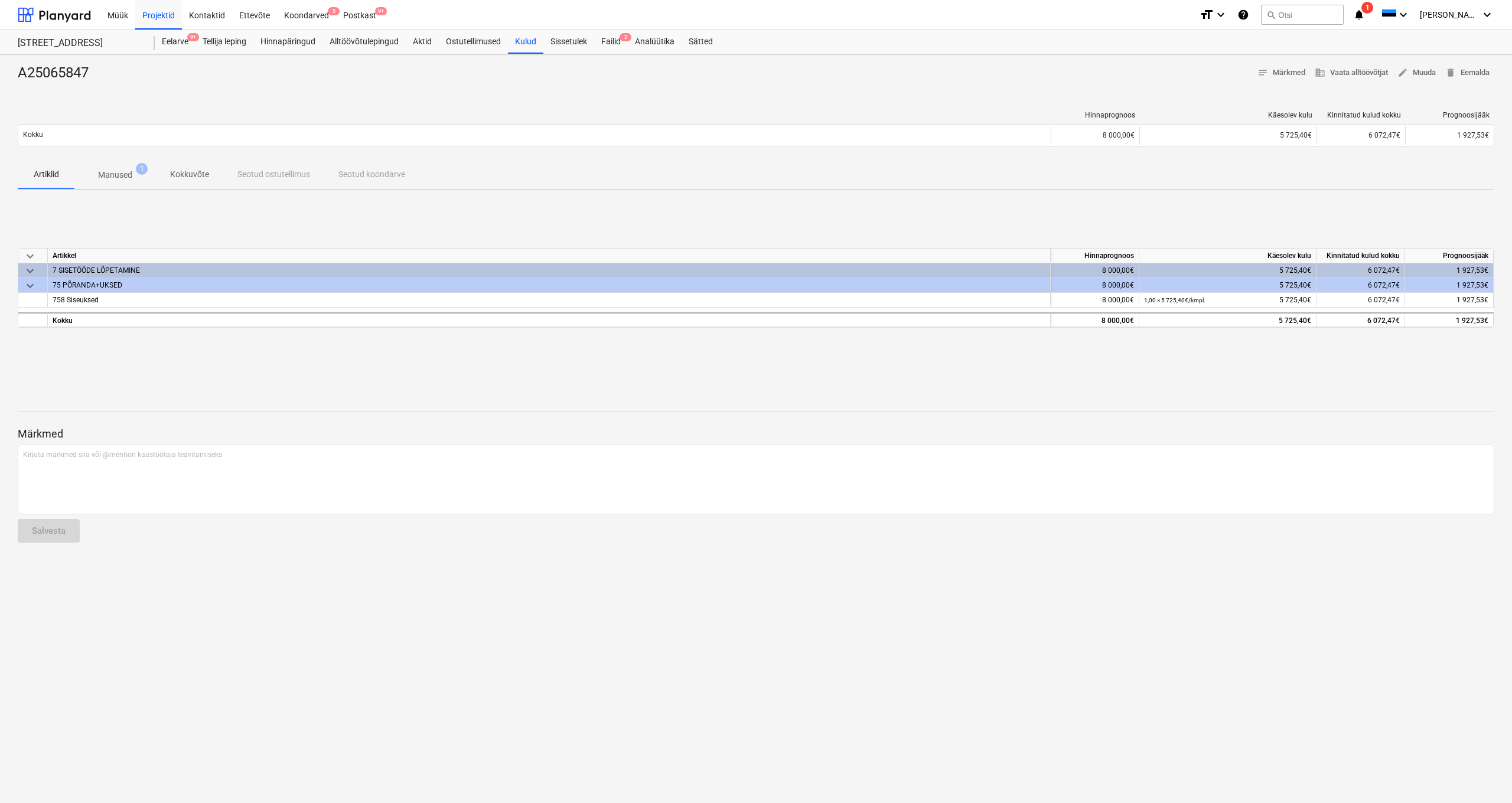
click at [116, 174] on p "Manused" at bounding box center [115, 176] width 34 height 12
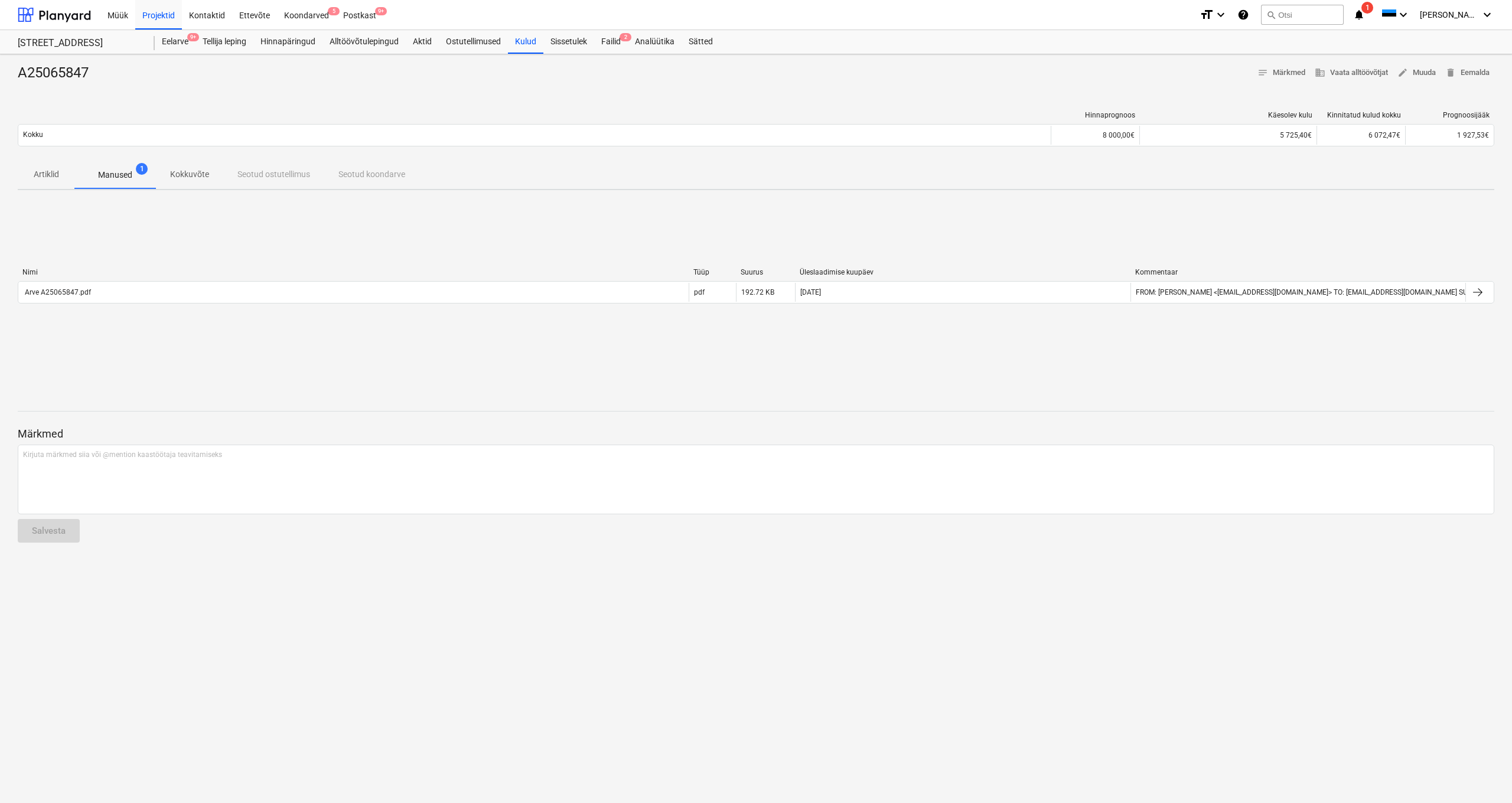
click at [154, 280] on div "Nimi Tüüp Suurus Üleslaadimise kuupäev Kommentaar" at bounding box center [756, 274] width 1476 height 13
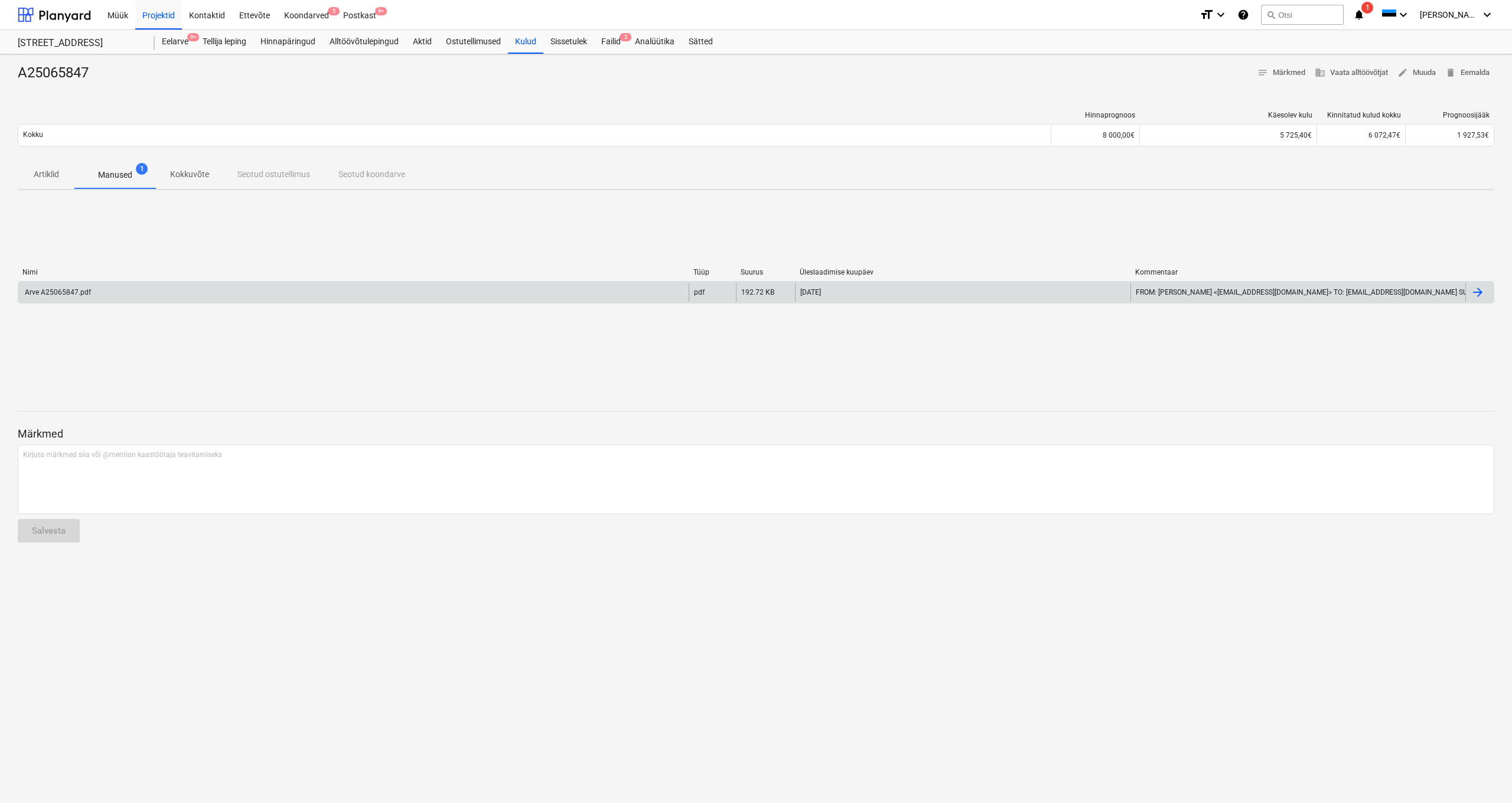
click at [148, 290] on div "Arve A25065847.pdf" at bounding box center [354, 291] width 670 height 19
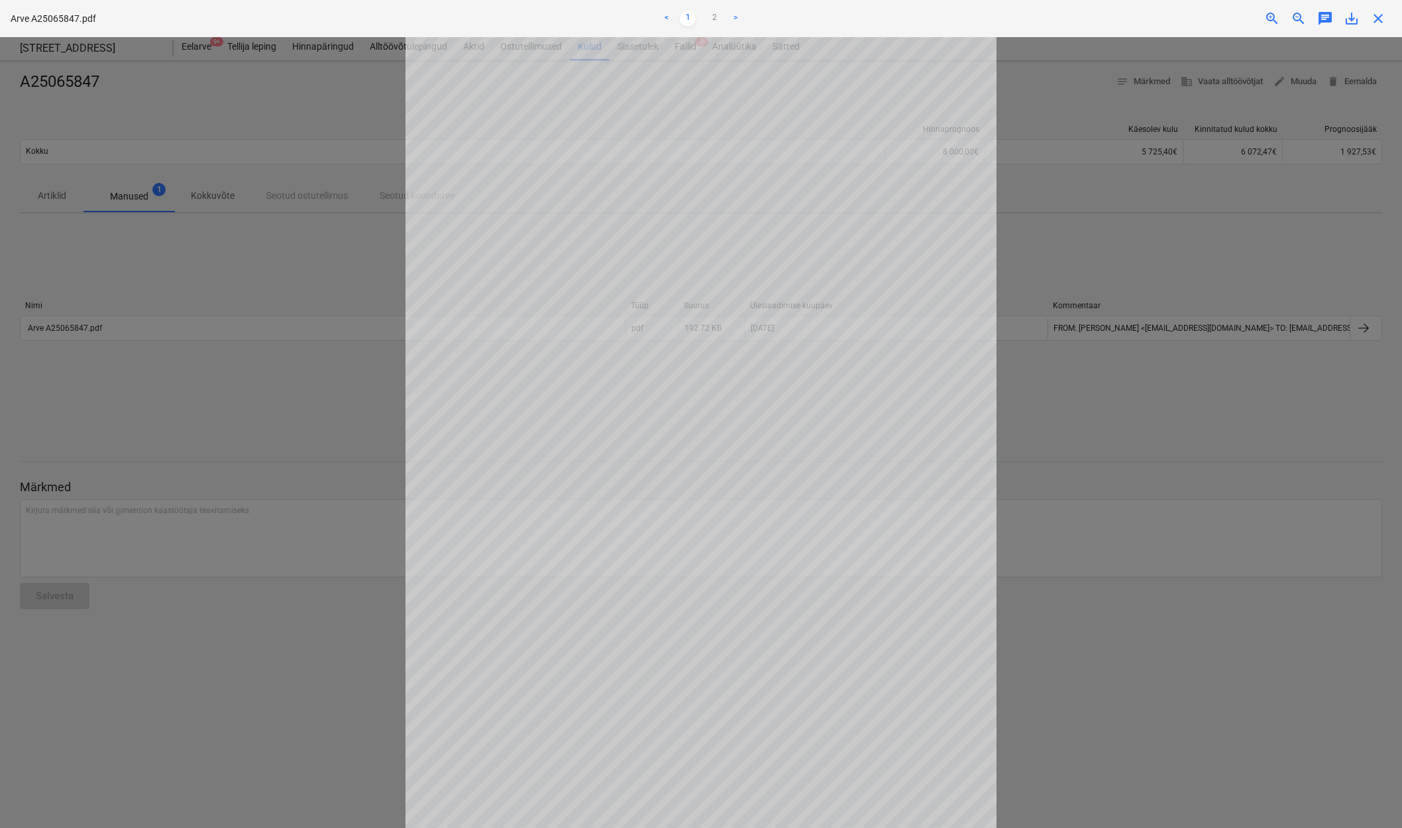
scroll to position [49, 0]
